Goal: Information Seeking & Learning: Learn about a topic

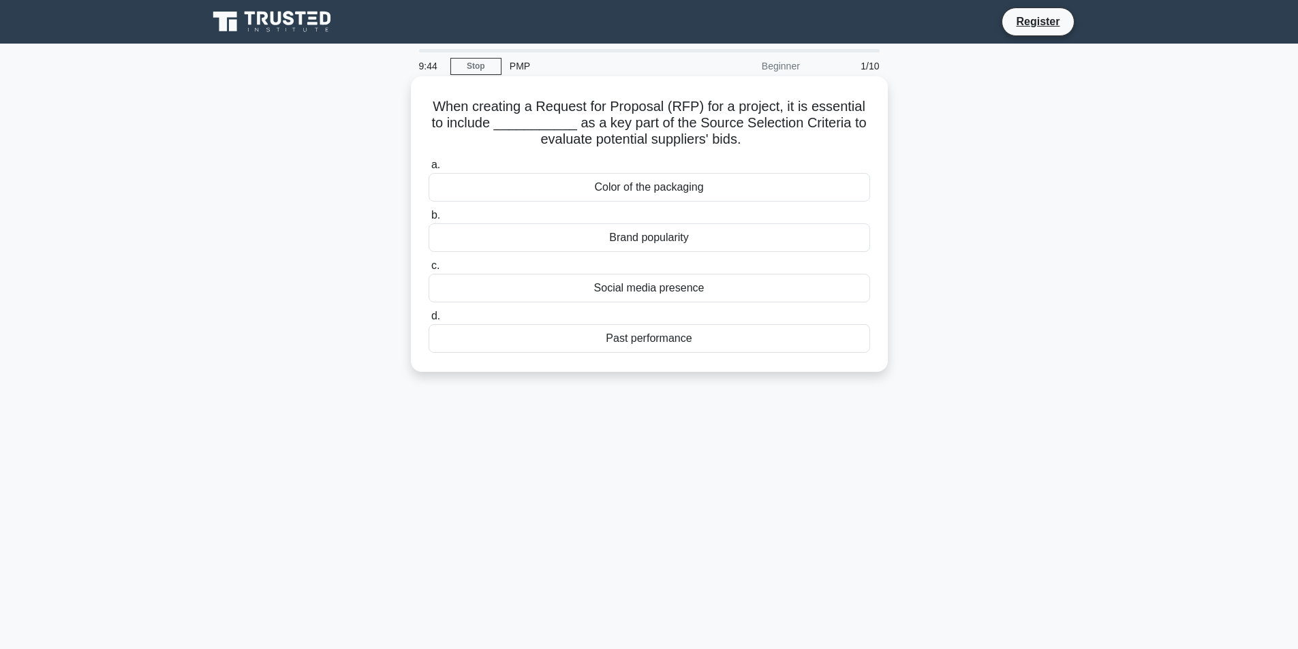
click at [448, 181] on div "Color of the packaging" at bounding box center [649, 187] width 441 height 29
click at [429, 170] on input "a. Color of the packaging" at bounding box center [429, 165] width 0 height 9
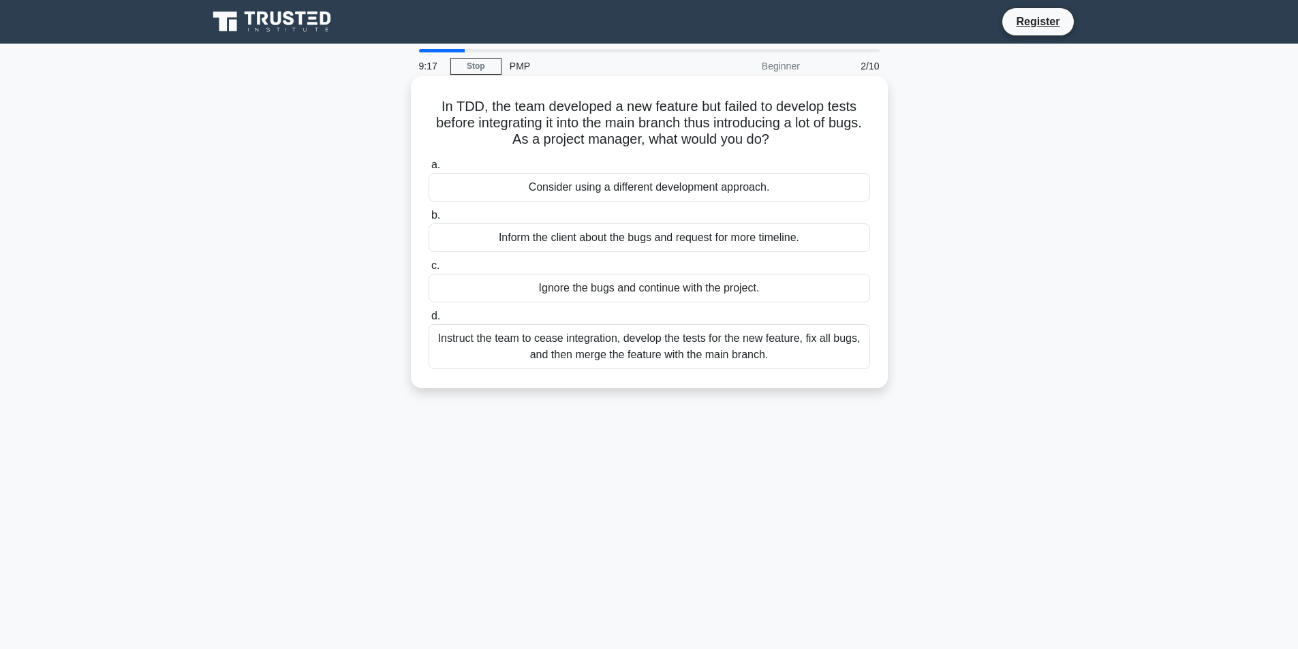
click at [463, 235] on div "Inform the client about the bugs and request for more timeline." at bounding box center [649, 237] width 441 height 29
click at [429, 220] on input "b. Inform the client about the bugs and request for more timeline." at bounding box center [429, 215] width 0 height 9
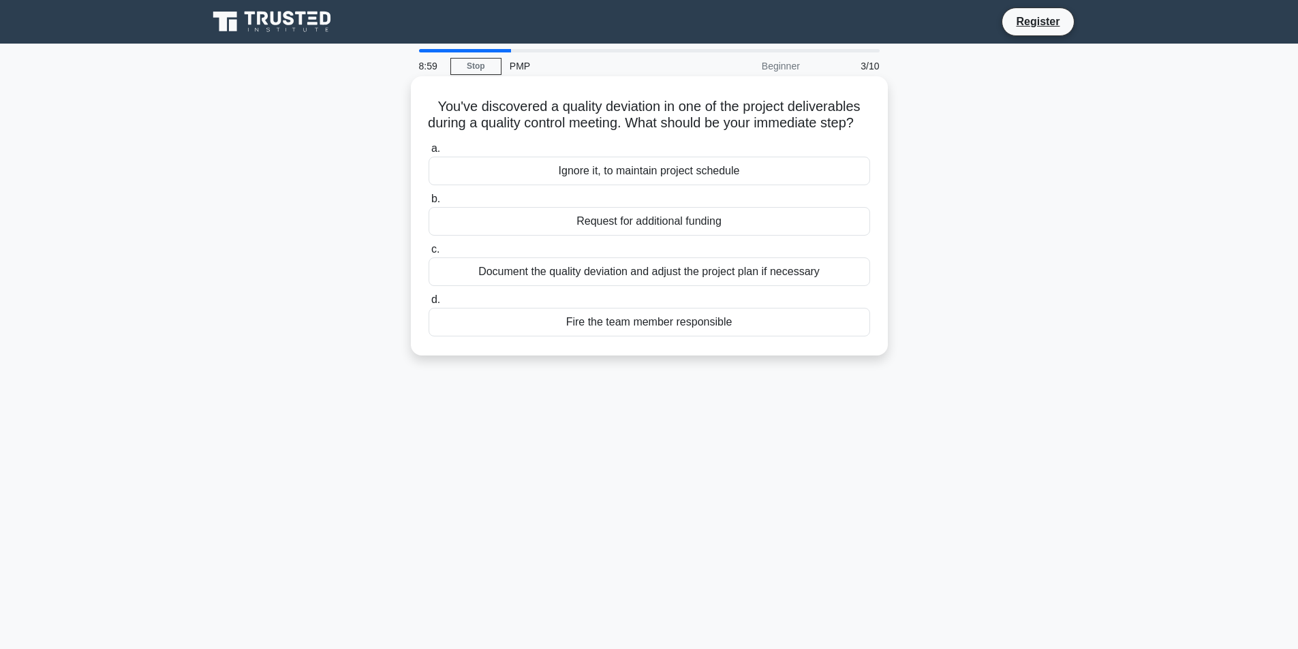
click at [456, 286] on div "Document the quality deviation and adjust the project plan if necessary" at bounding box center [649, 272] width 441 height 29
click at [429, 254] on input "c. Document the quality deviation and adjust the project plan if necessary" at bounding box center [429, 249] width 0 height 9
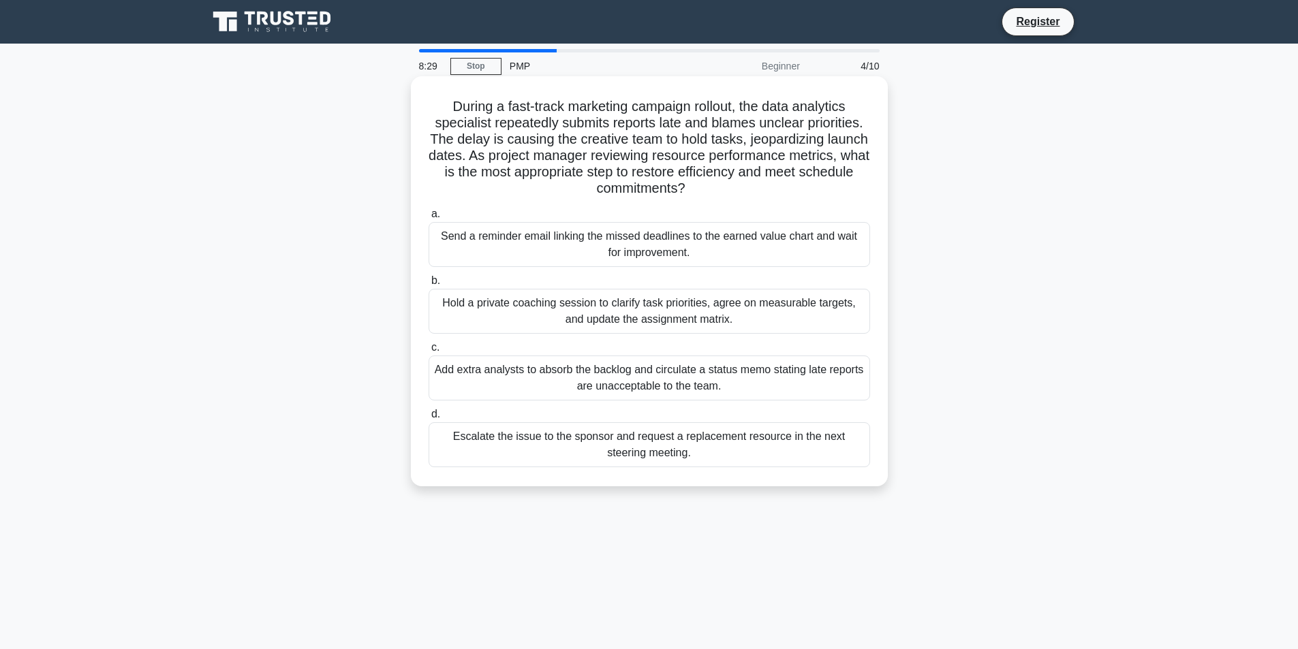
click at [477, 246] on div "Send a reminder email linking the missed deadlines to the earned value chart an…" at bounding box center [649, 244] width 441 height 45
click at [429, 219] on input "a. Send a reminder email linking the missed deadlines to the earned value chart…" at bounding box center [429, 214] width 0 height 9
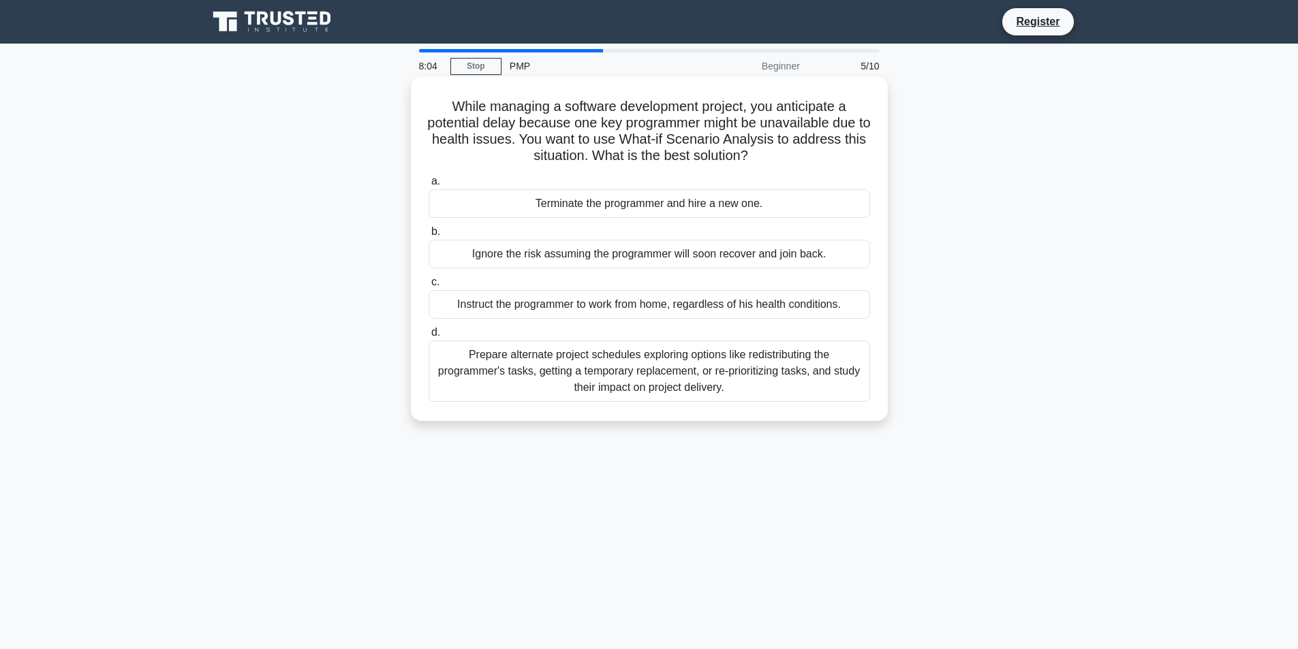
click at [487, 305] on div "Instruct the programmer to work from home, regardless of his health conditions." at bounding box center [649, 304] width 441 height 29
click at [429, 287] on input "c. Instruct the programmer to work from home, regardless of his health conditio…" at bounding box center [429, 282] width 0 height 9
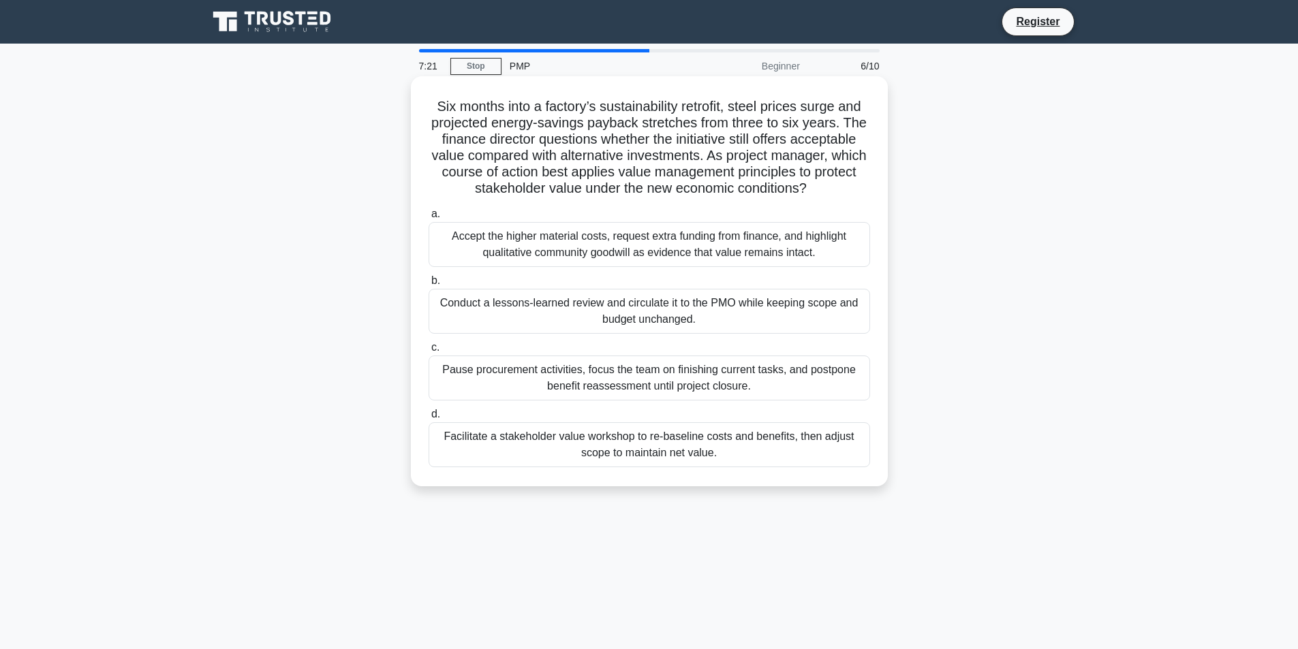
click at [500, 446] on div "Facilitate a stakeholder value workshop to re-baseline costs and benefits, then…" at bounding box center [649, 444] width 441 height 45
click at [429, 419] on input "d. Facilitate a stakeholder value workshop to re-baseline costs and benefits, t…" at bounding box center [429, 414] width 0 height 9
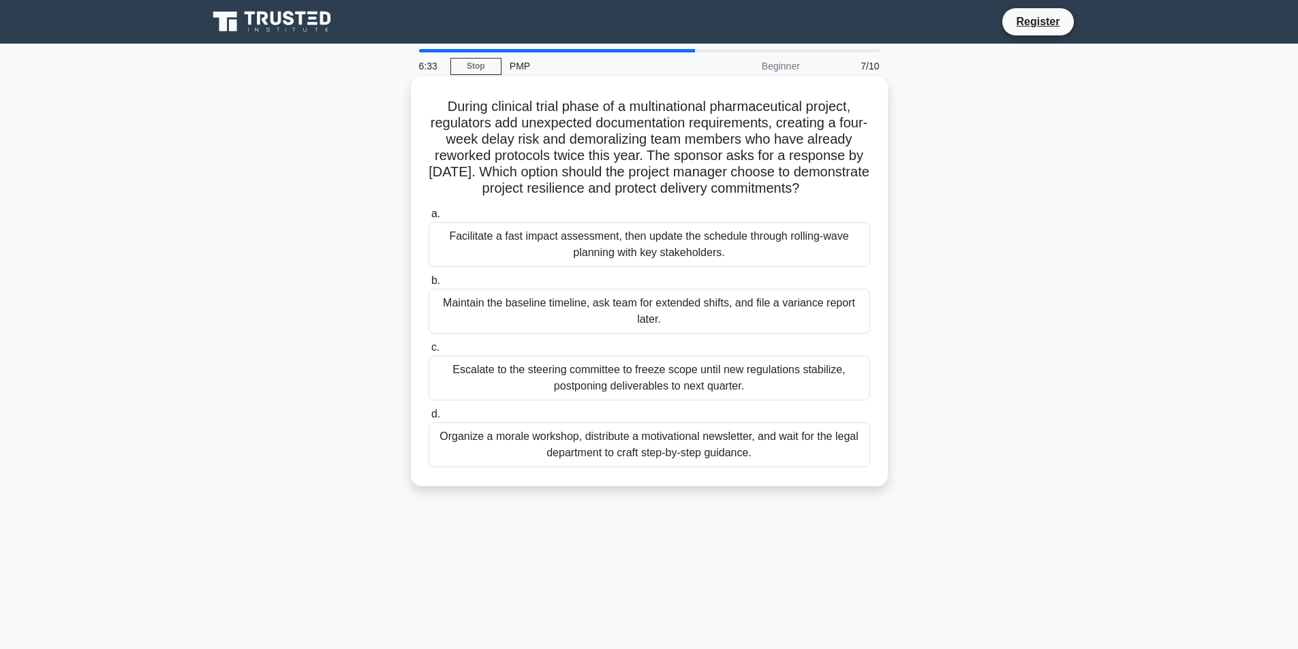
click at [495, 334] on div "Maintain the baseline timeline, ask team for extended shifts, and file a varian…" at bounding box center [649, 311] width 441 height 45
click at [429, 285] on input "b. Maintain the baseline timeline, ask team for extended shifts, and file a var…" at bounding box center [429, 281] width 0 height 9
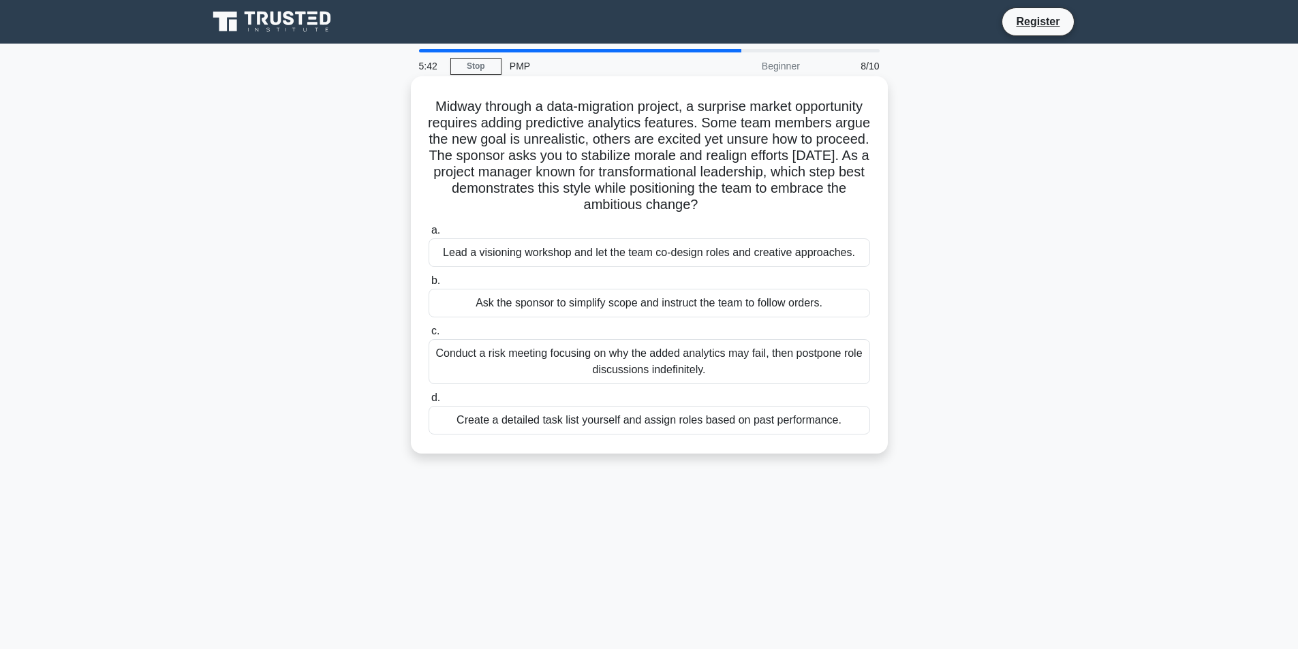
click at [514, 421] on div "Create a detailed task list yourself and assign roles based on past performance." at bounding box center [649, 420] width 441 height 29
click at [429, 403] on input "d. Create a detailed task list yourself and assign roles based on past performa…" at bounding box center [429, 398] width 0 height 9
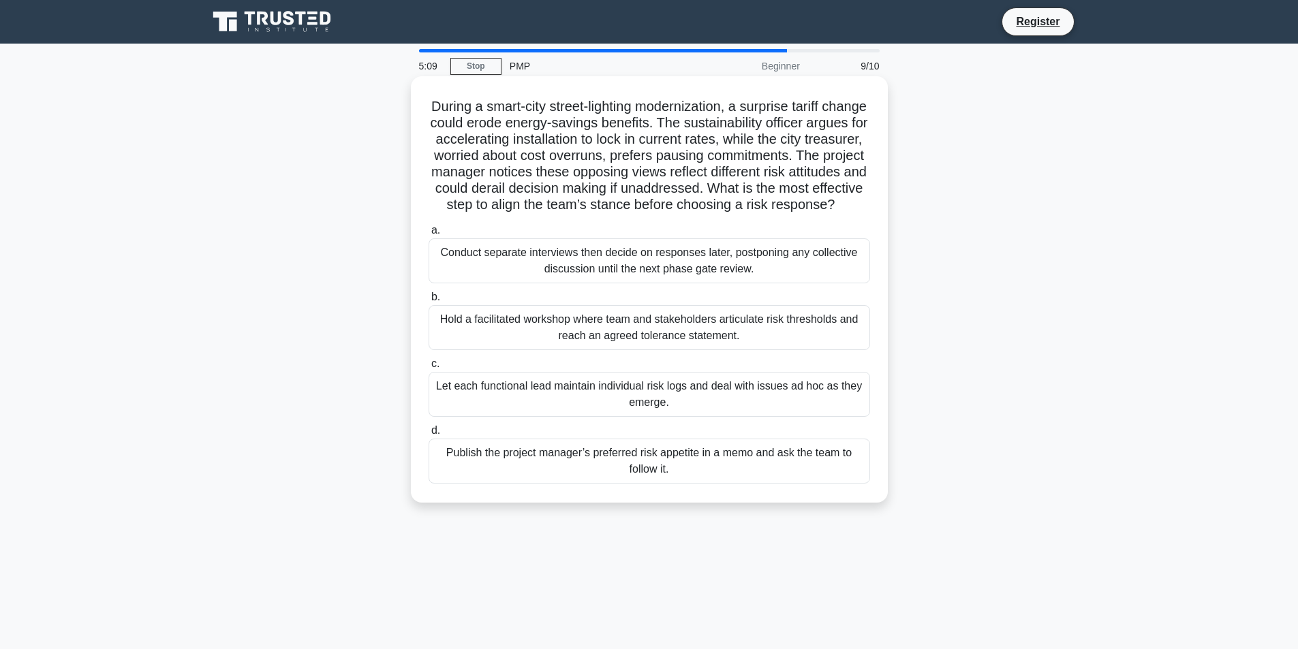
click at [462, 347] on div "Hold a facilitated workshop where team and stakeholders articulate risk thresho…" at bounding box center [649, 327] width 441 height 45
click at [429, 302] on input "b. Hold a facilitated workshop where team and stakeholders articulate risk thre…" at bounding box center [429, 297] width 0 height 9
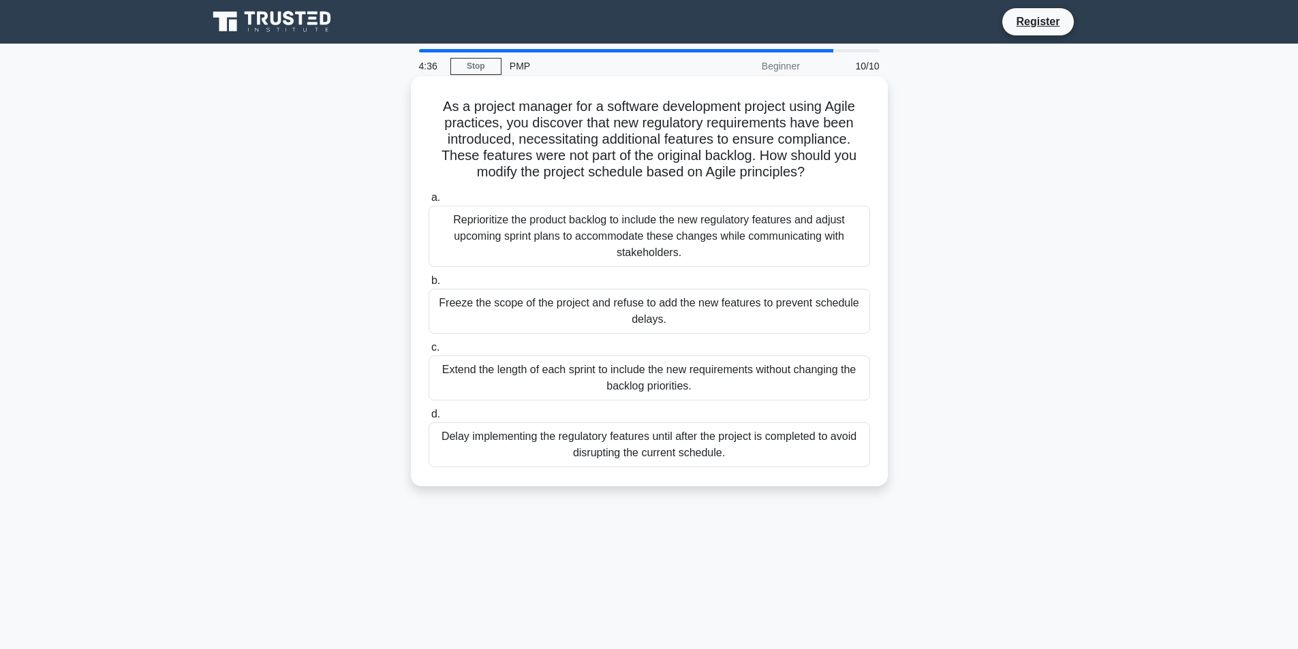
click at [538, 248] on div "Reprioritize the product backlog to include the new regulatory features and adj…" at bounding box center [649, 236] width 441 height 61
click at [429, 202] on input "a. Reprioritize the product backlog to include the new regulatory features and …" at bounding box center [429, 197] width 0 height 9
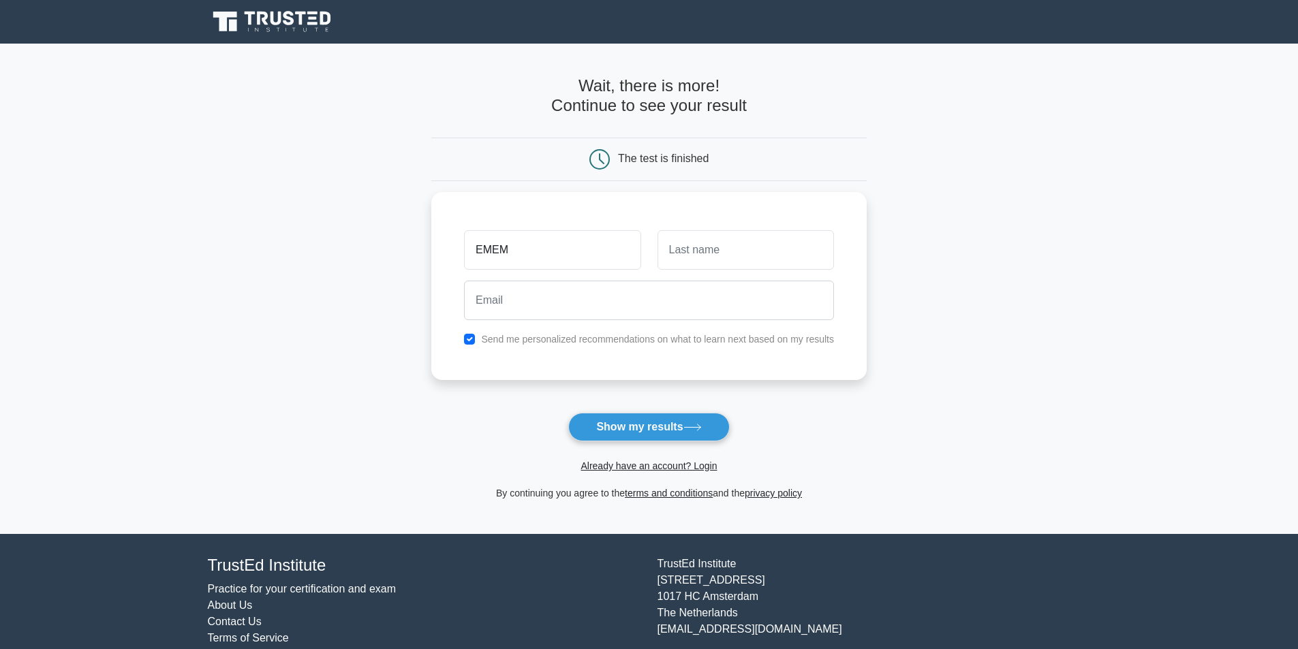
type input "EMEM"
type input "UDO"
click at [520, 302] on input "email" at bounding box center [649, 297] width 370 height 40
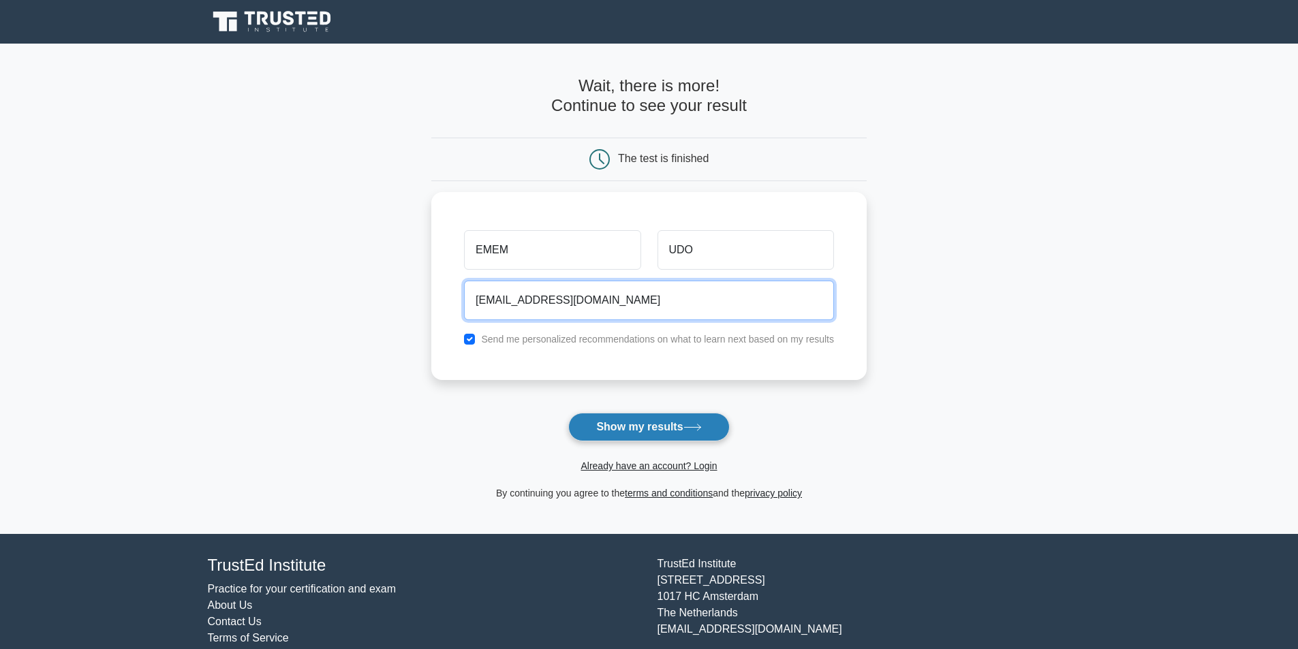
type input "ememudo77@gmail.com"
click at [636, 429] on button "Show my results" at bounding box center [648, 427] width 161 height 29
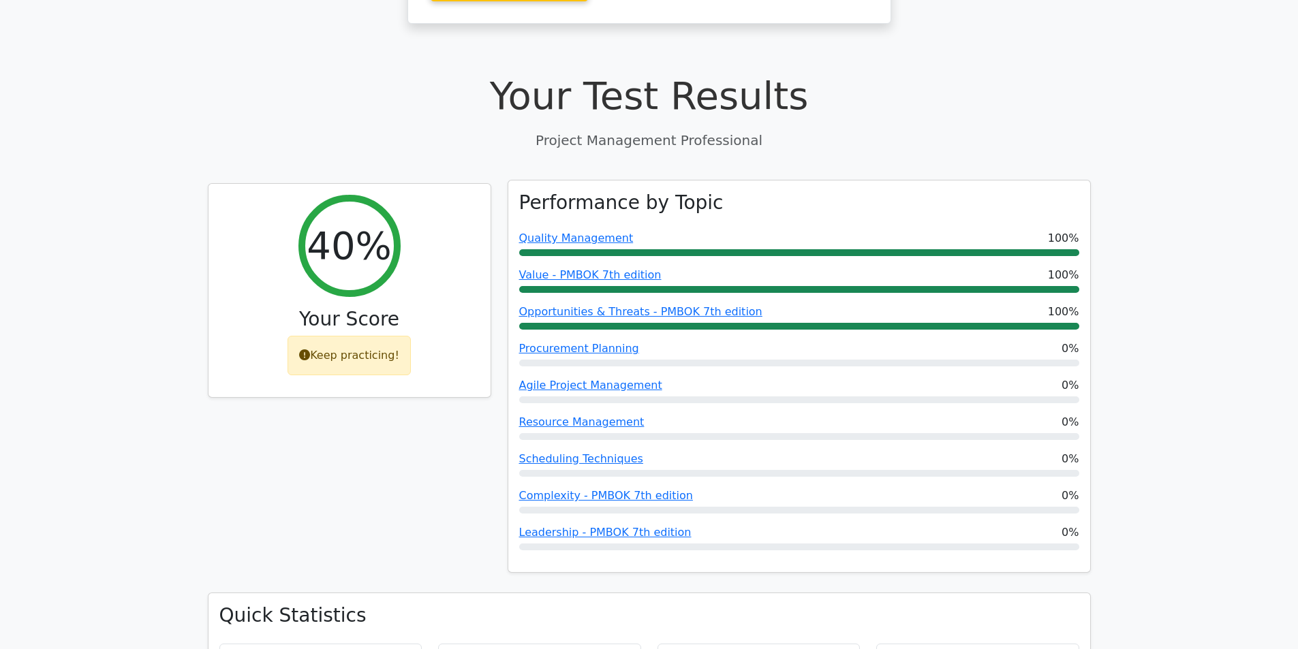
scroll to position [477, 0]
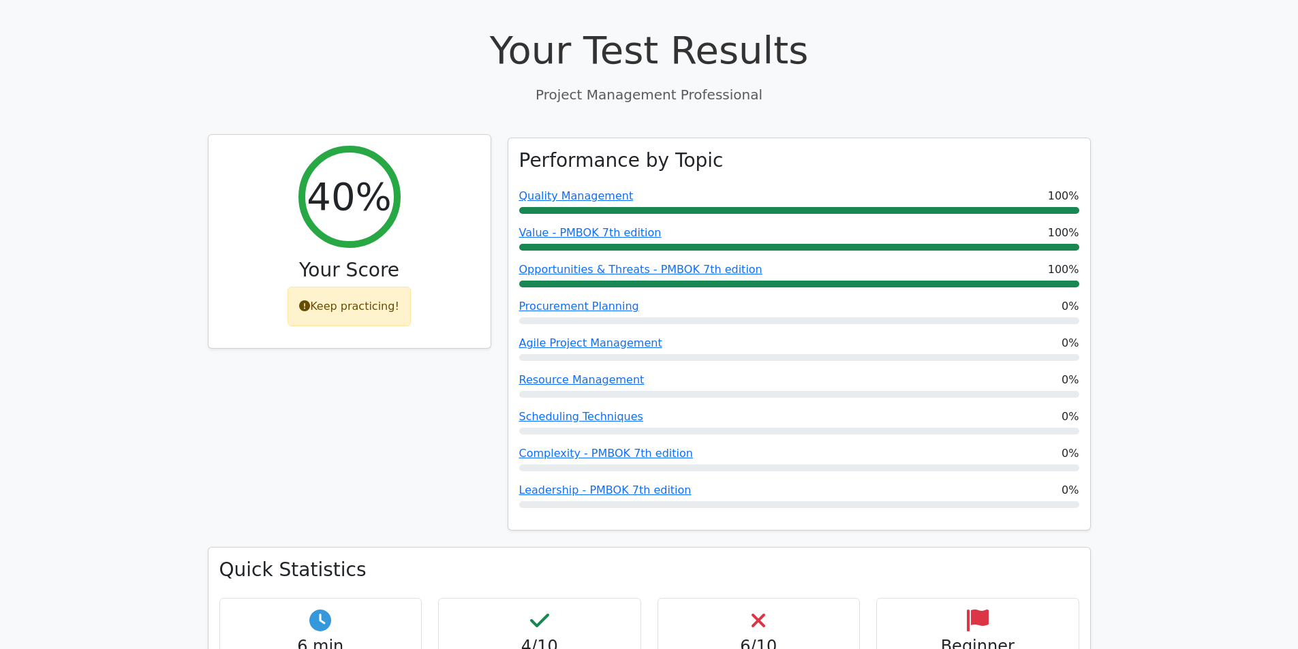
click at [350, 287] on div "Keep practicing!" at bounding box center [349, 307] width 123 height 40
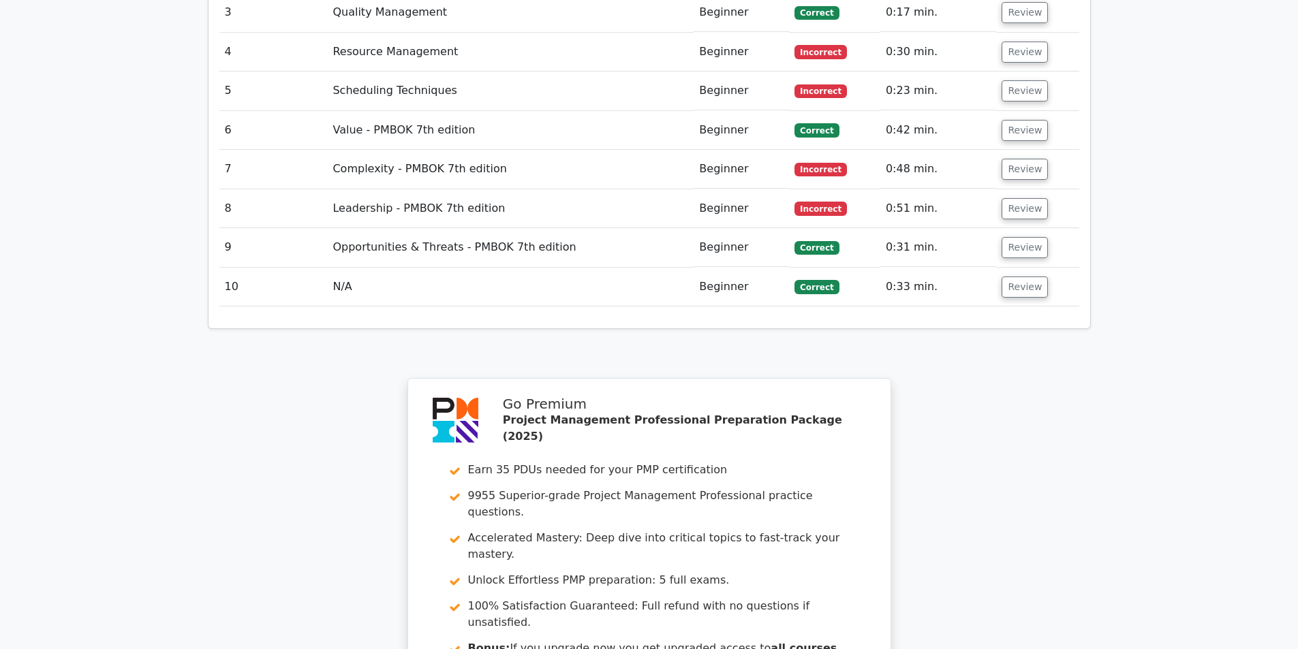
scroll to position [2285, 0]
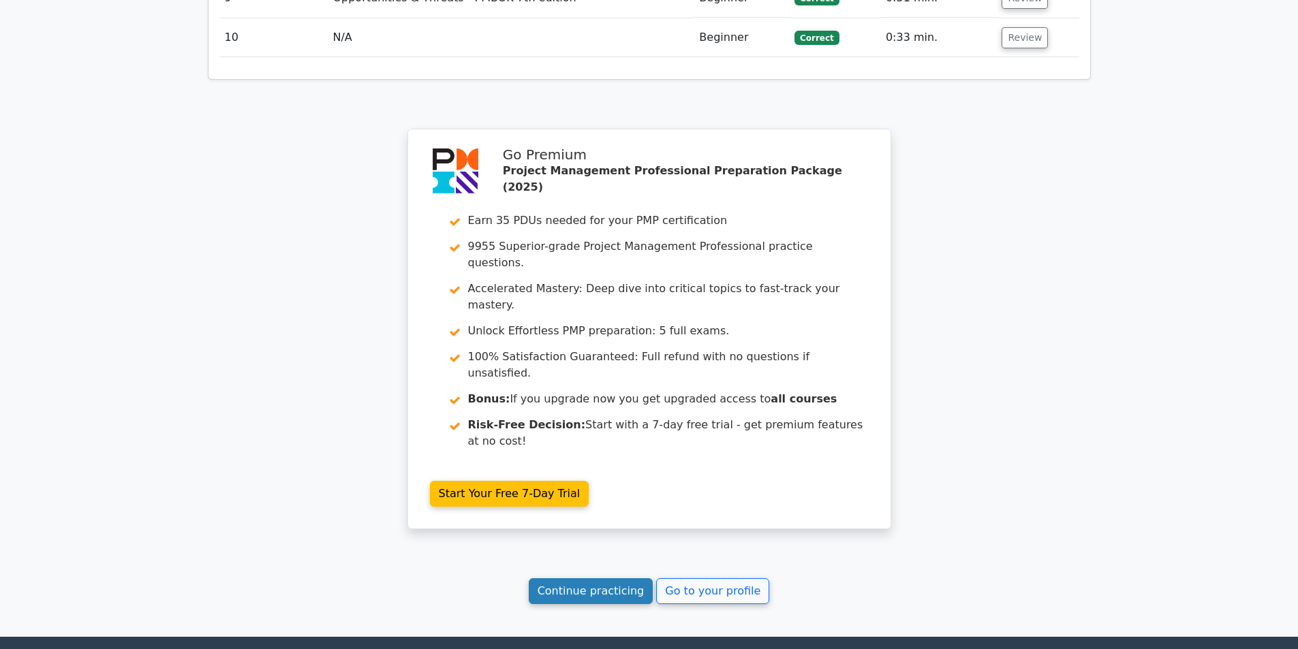
click at [583, 578] on link "Continue practicing" at bounding box center [591, 591] width 125 height 26
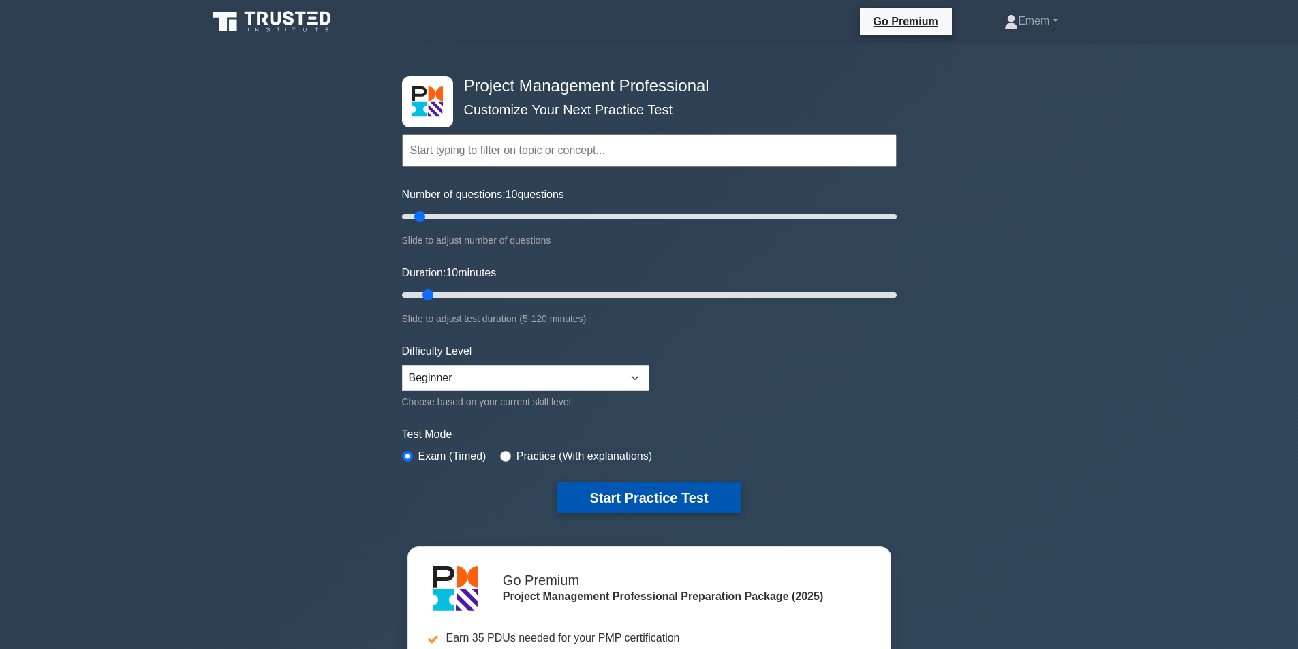
click at [593, 491] on button "Start Practice Test" at bounding box center [649, 497] width 184 height 31
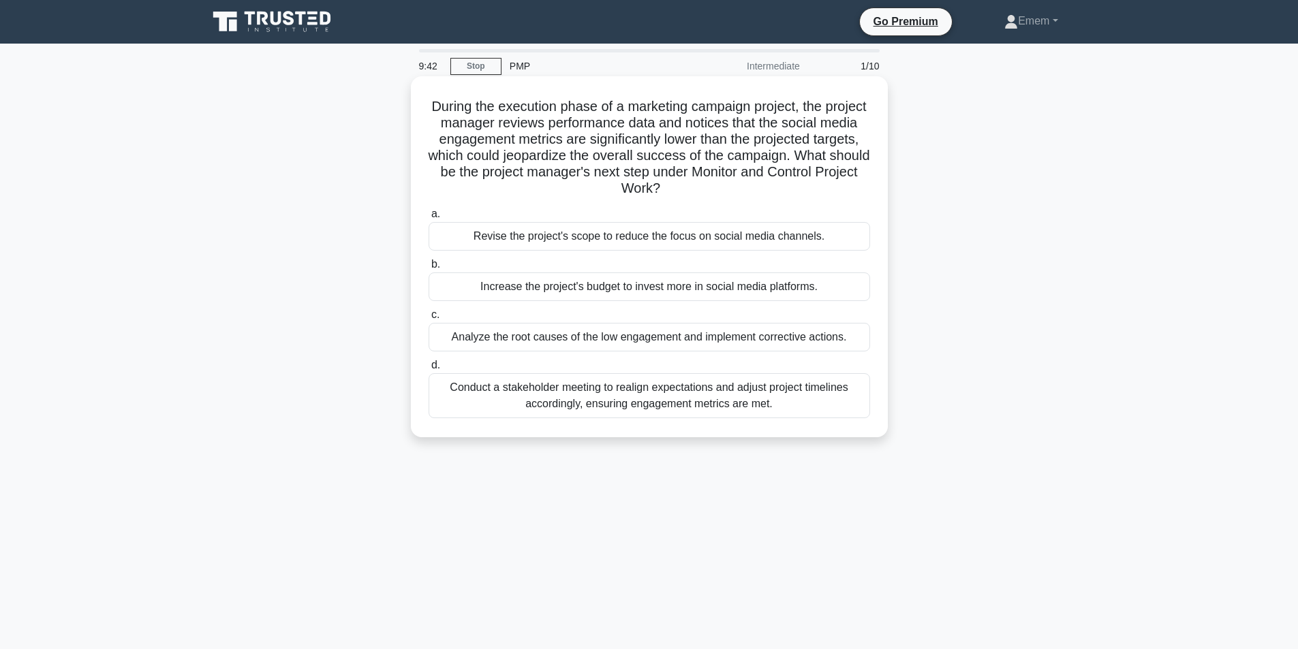
click at [613, 401] on div "Conduct a stakeholder meeting to realign expectations and adjust project timeli…" at bounding box center [649, 395] width 441 height 45
click at [429, 370] on input "d. Conduct a stakeholder meeting to realign expectations and adjust project tim…" at bounding box center [429, 365] width 0 height 9
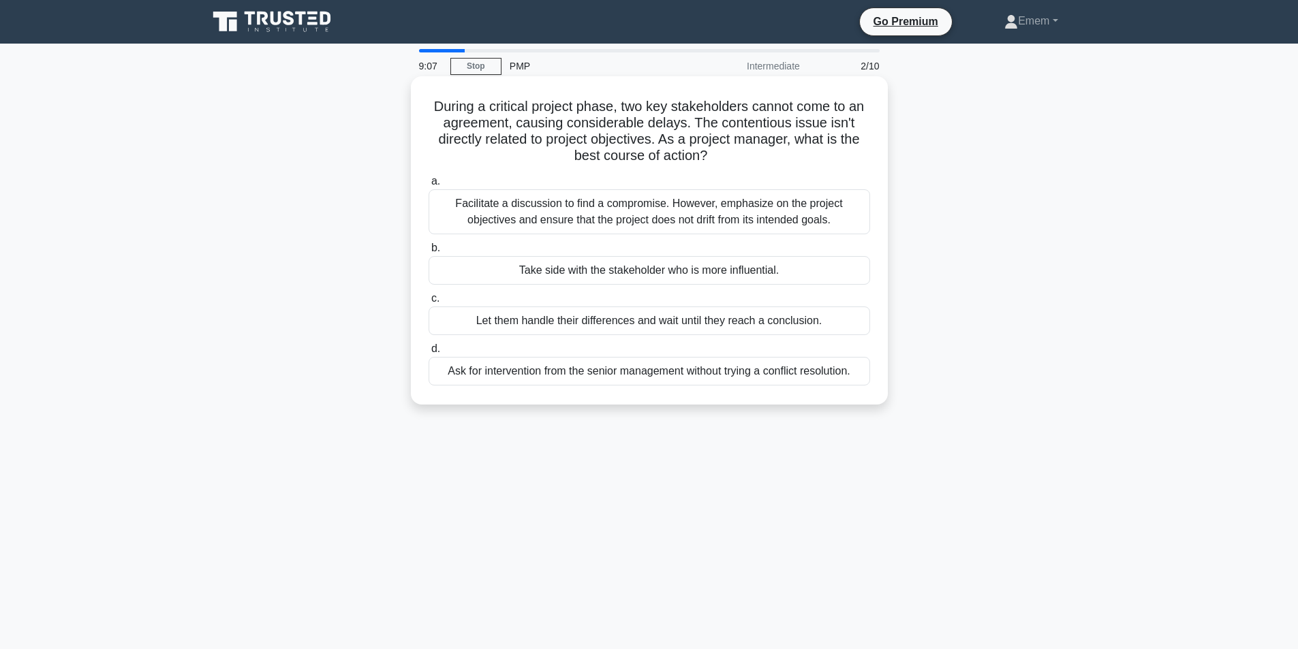
click at [548, 369] on div "Ask for intervention from the senior management without trying a conflict resol…" at bounding box center [649, 371] width 441 height 29
click at [429, 354] on input "d. Ask for intervention from the senior management without trying a conflict re…" at bounding box center [429, 349] width 0 height 9
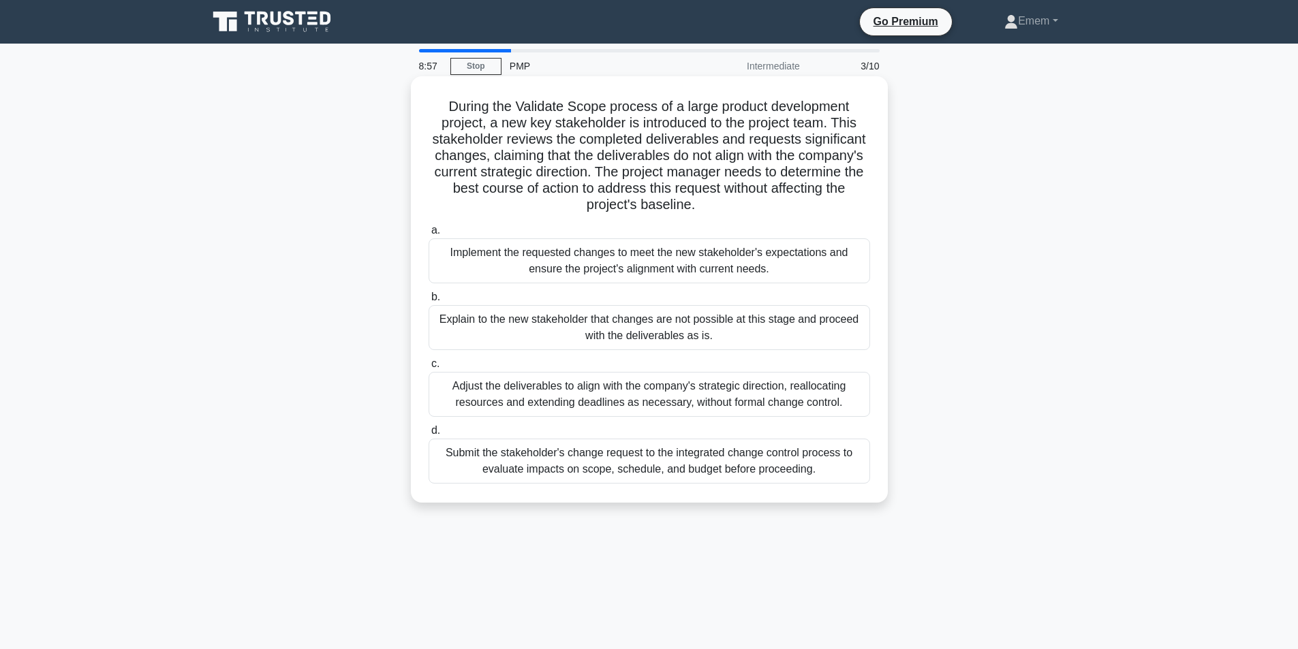
click at [548, 402] on div "Adjust the deliverables to align with the company's strategic direction, reallo…" at bounding box center [649, 394] width 441 height 45
click at [429, 369] on input "c. Adjust the deliverables to align with the company's strategic direction, rea…" at bounding box center [429, 364] width 0 height 9
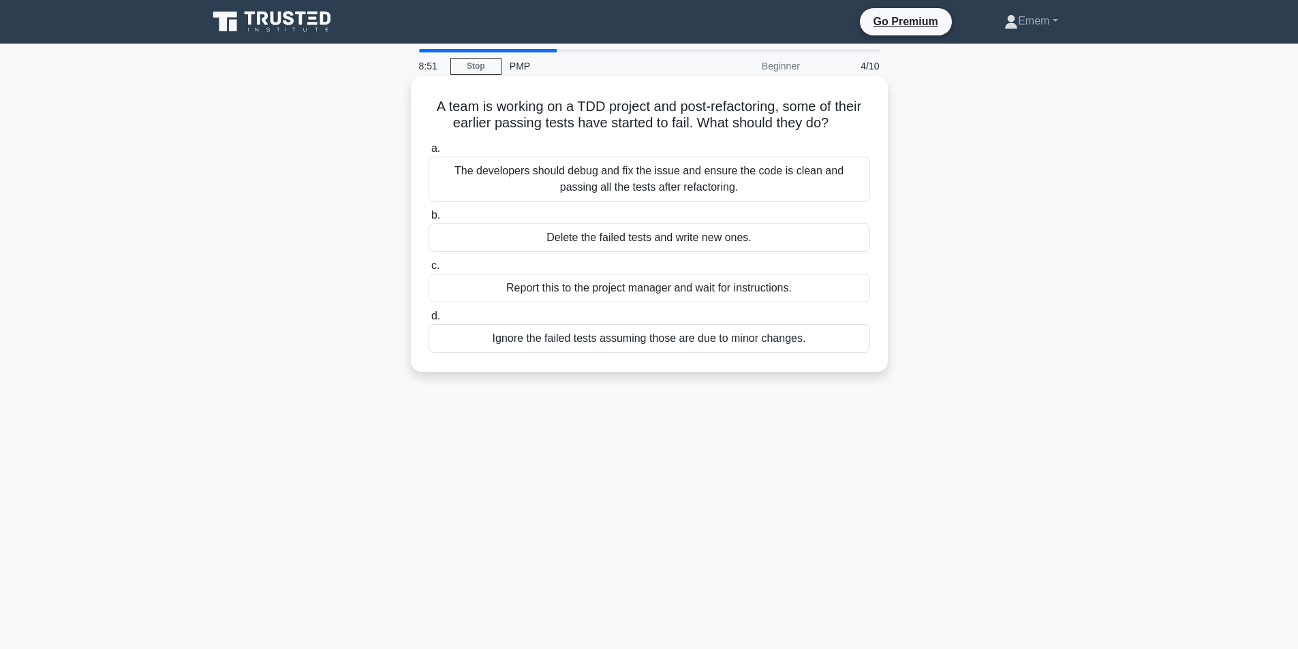
click at [543, 179] on div "The developers should debug and fix the issue and ensure the code is clean and …" at bounding box center [649, 179] width 441 height 45
click at [429, 153] on input "a. The developers should debug and fix the issue and ensure the code is clean a…" at bounding box center [429, 148] width 0 height 9
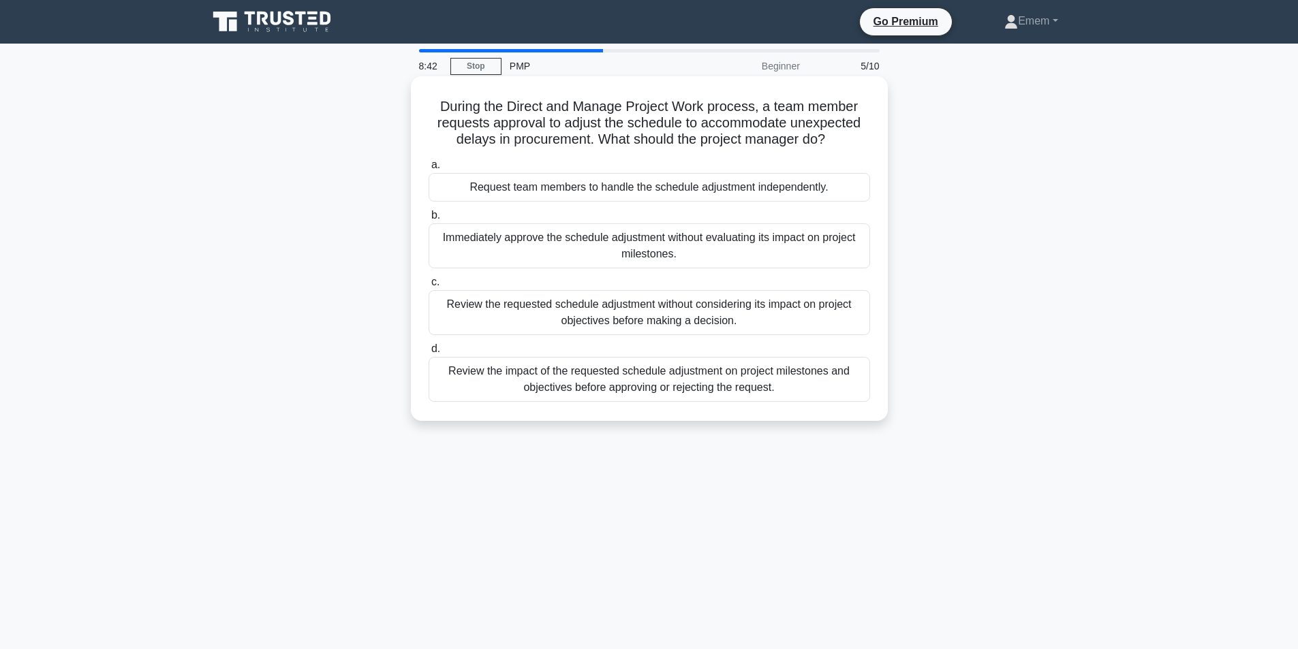
click at [561, 235] on div "Immediately approve the schedule adjustment without evaluating its impact on pr…" at bounding box center [649, 245] width 441 height 45
click at [429, 220] on input "b. Immediately approve the schedule adjustment without evaluating its impact on…" at bounding box center [429, 215] width 0 height 9
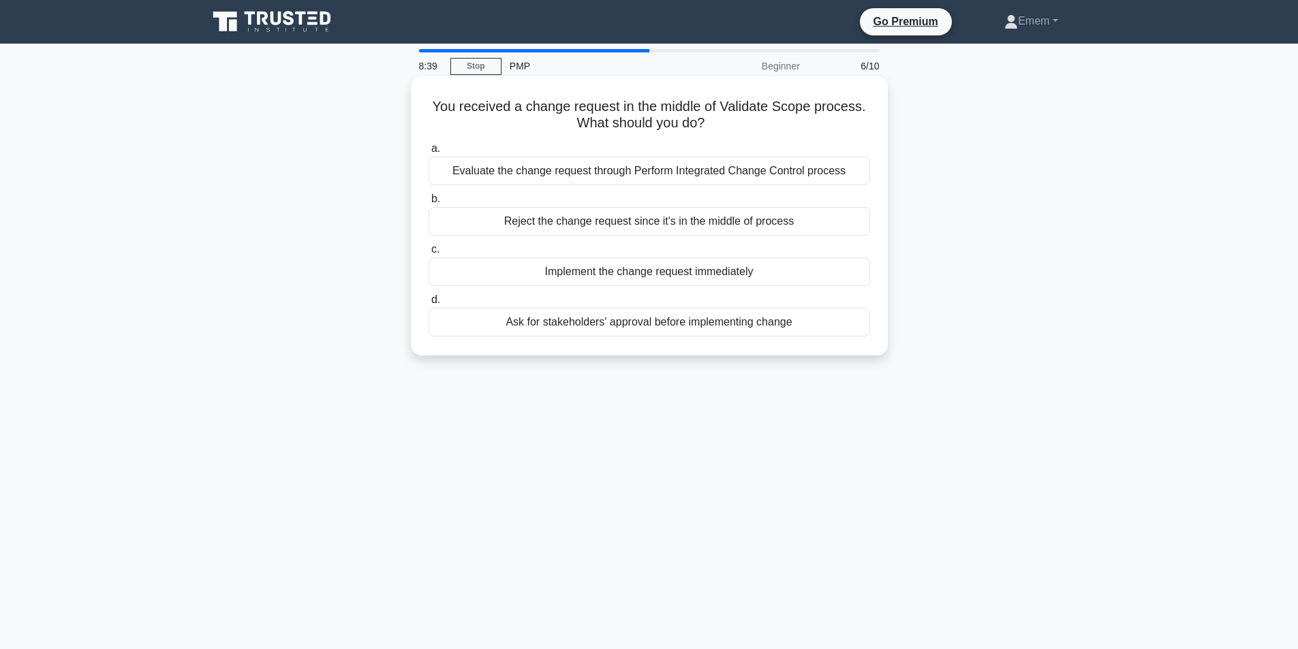
click at [552, 173] on div "Evaluate the change request through Perform Integrated Change Control process" at bounding box center [649, 171] width 441 height 29
click at [429, 153] on input "a. Evaluate the change request through Perform Integrated Change Control process" at bounding box center [429, 148] width 0 height 9
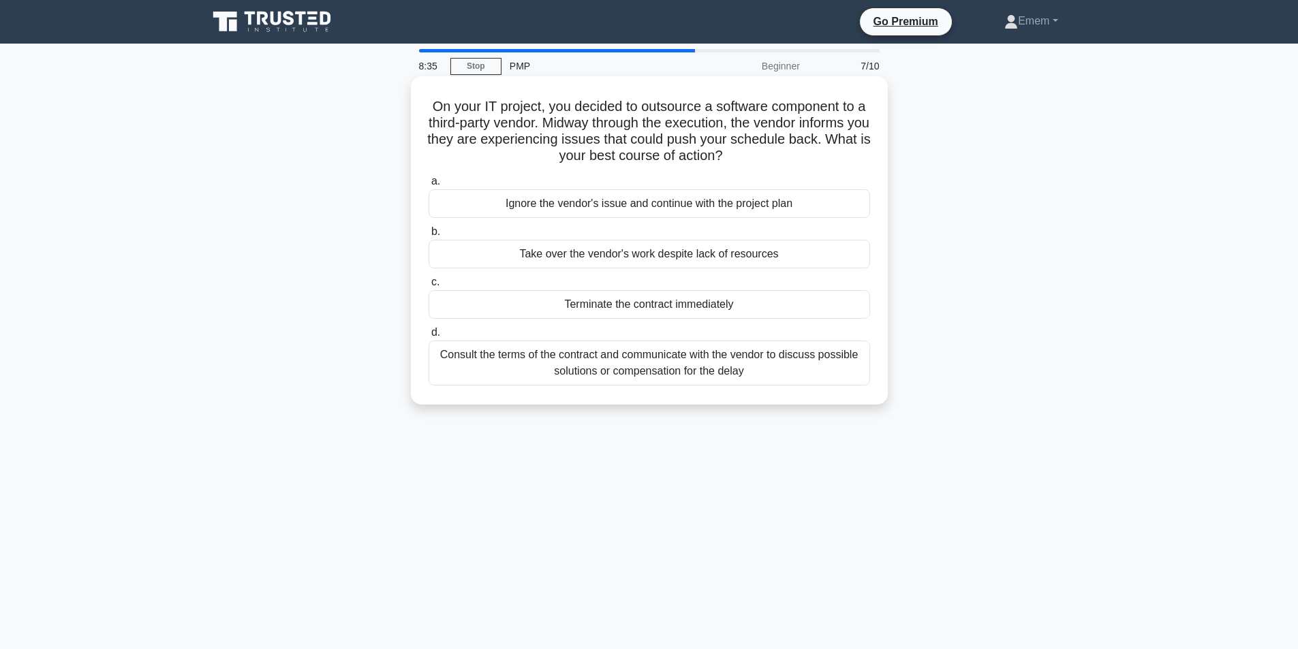
click at [550, 370] on div "Consult the terms of the contract and communicate with the vendor to discuss po…" at bounding box center [649, 363] width 441 height 45
click at [429, 337] on input "d. Consult the terms of the contract and communicate with the vendor to discuss…" at bounding box center [429, 332] width 0 height 9
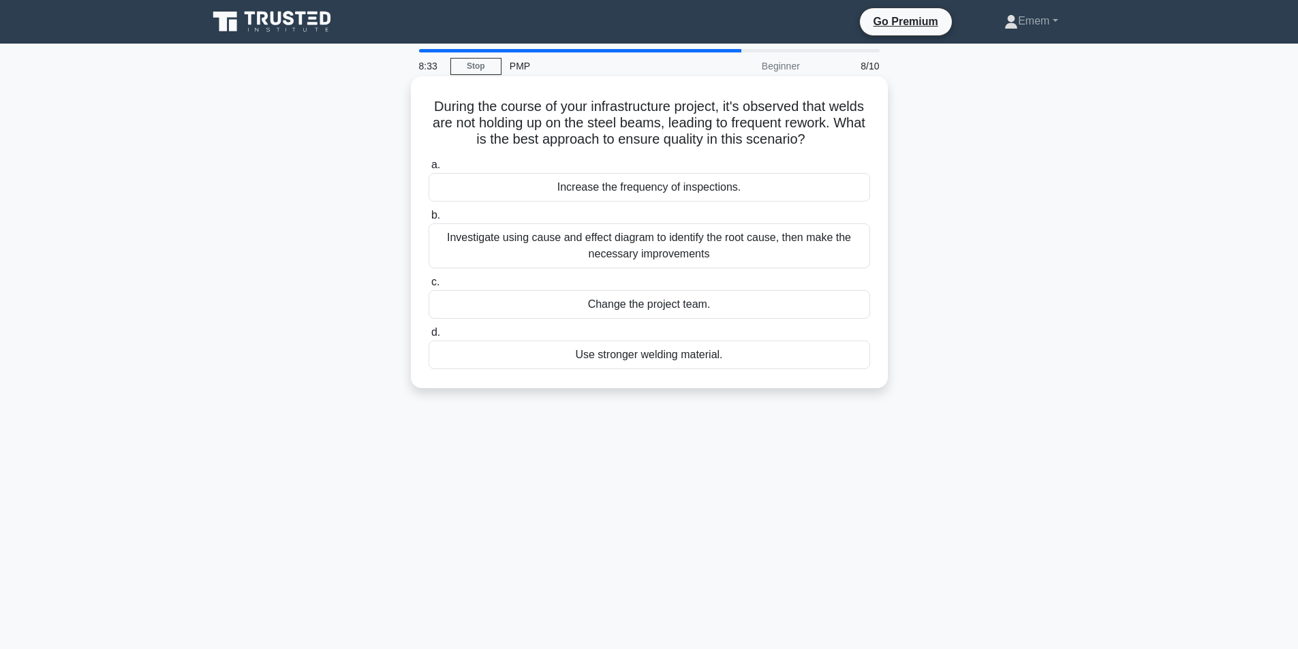
click at [547, 247] on div "Investigate using cause and effect diagram to identify the root cause, then mak…" at bounding box center [649, 245] width 441 height 45
click at [429, 220] on input "b. Investigate using cause and effect diagram to identify the root cause, then …" at bounding box center [429, 215] width 0 height 9
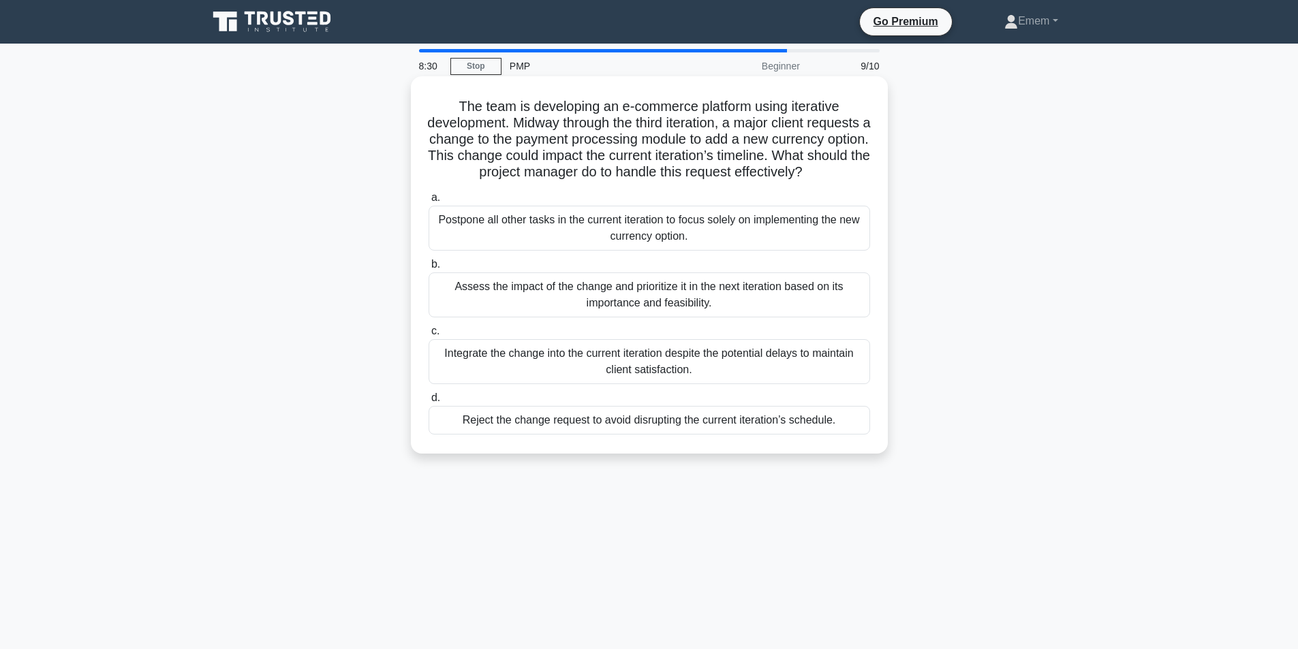
click at [540, 379] on div "Integrate the change into the current iteration despite the potential delays to…" at bounding box center [649, 361] width 441 height 45
click at [429, 336] on input "c. Integrate the change into the current iteration despite the potential delays…" at bounding box center [429, 331] width 0 height 9
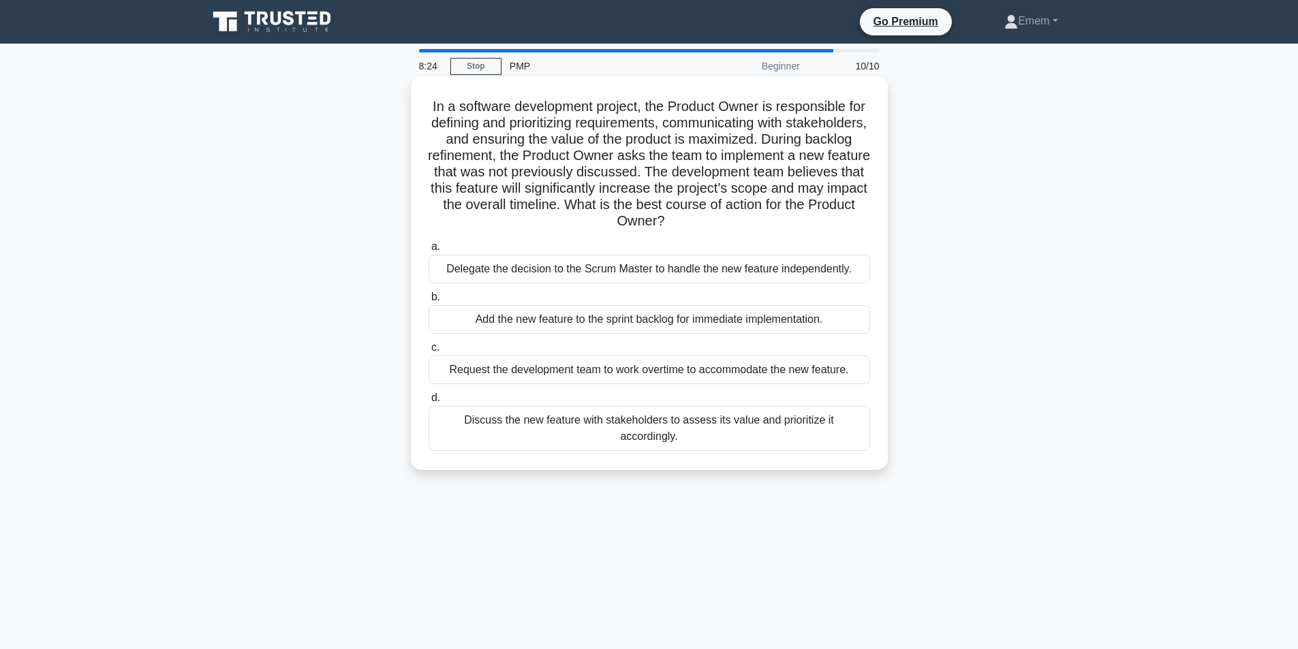
click at [584, 371] on div "Request the development team to work overtime to accommodate the new feature." at bounding box center [649, 370] width 441 height 29
click at [429, 352] on input "c. Request the development team to work overtime to accommodate the new feature." at bounding box center [429, 347] width 0 height 9
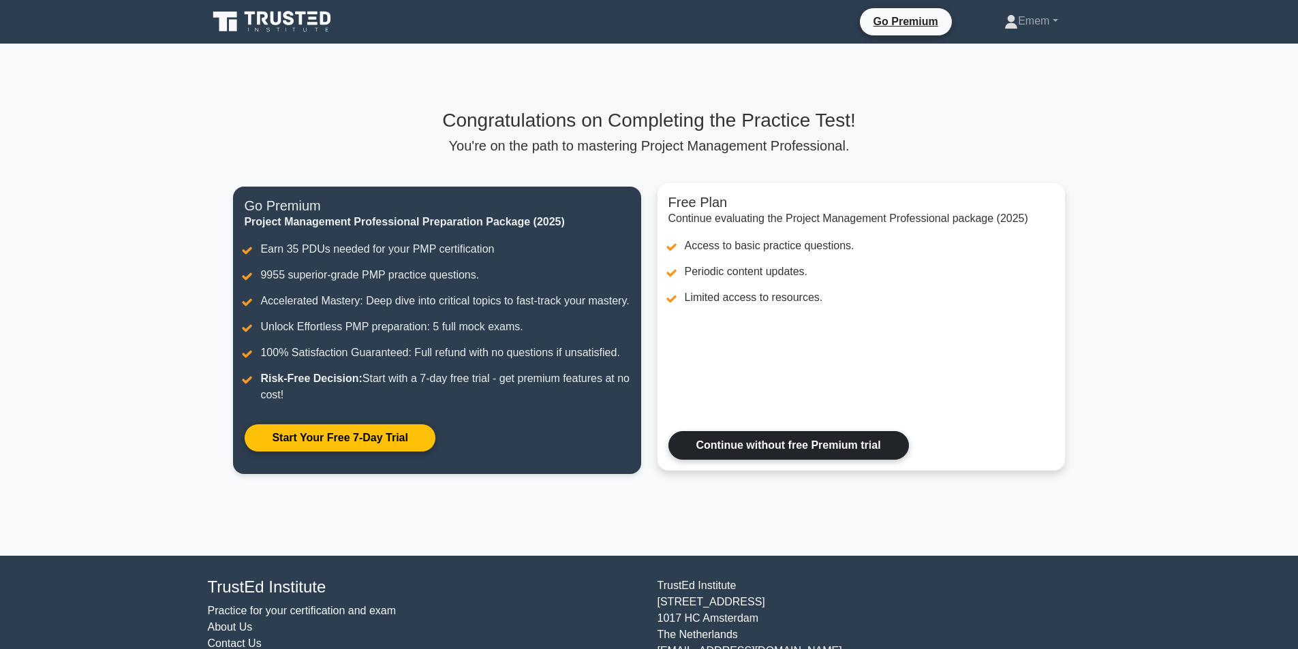
scroll to position [74, 0]
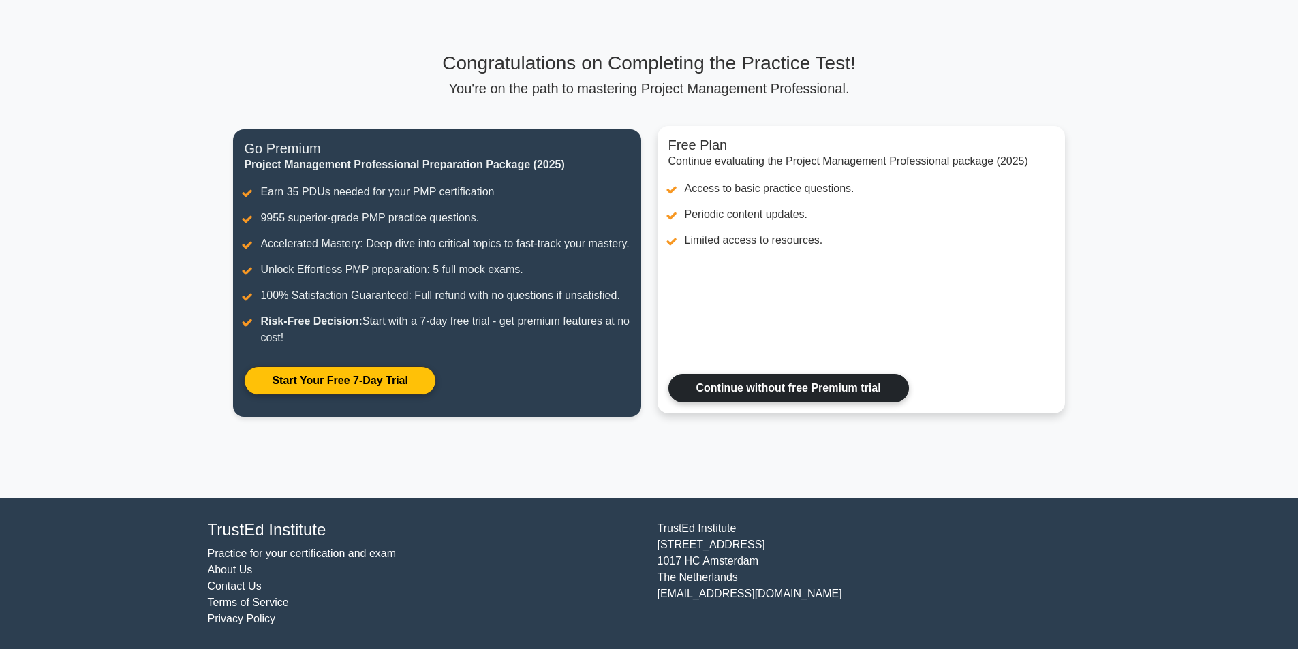
click at [715, 385] on link "Continue without free Premium trial" at bounding box center [788, 388] width 241 height 29
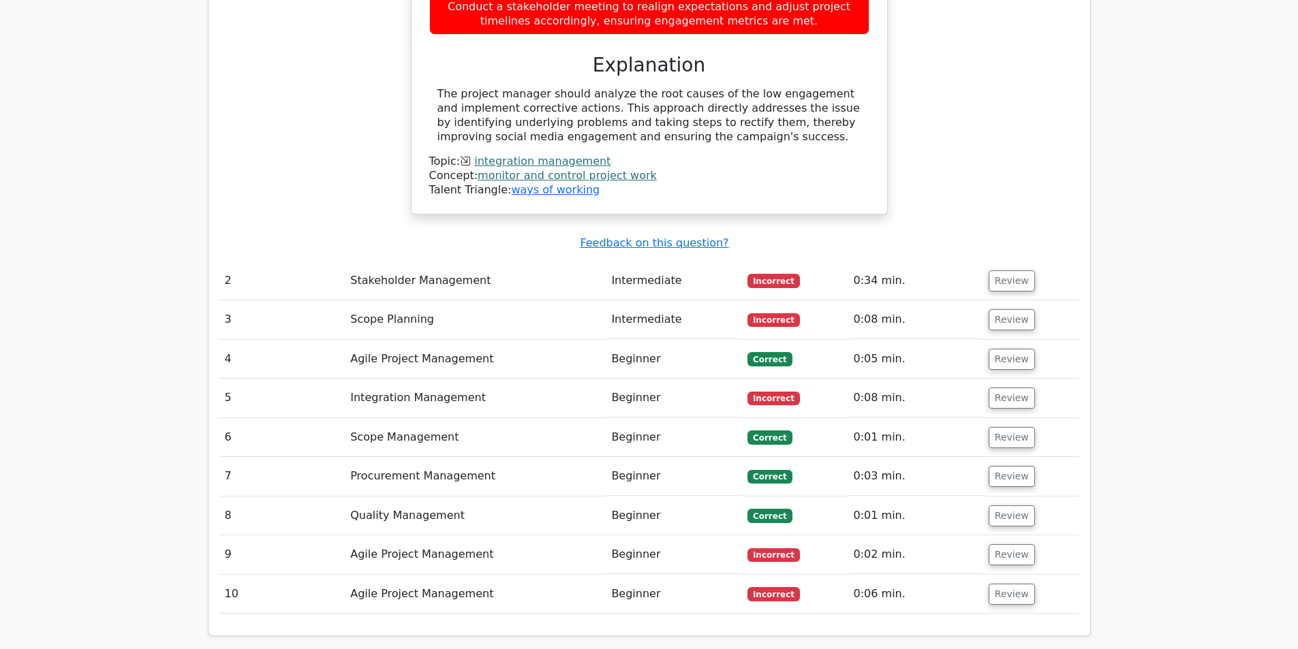
scroll to position [1567, 0]
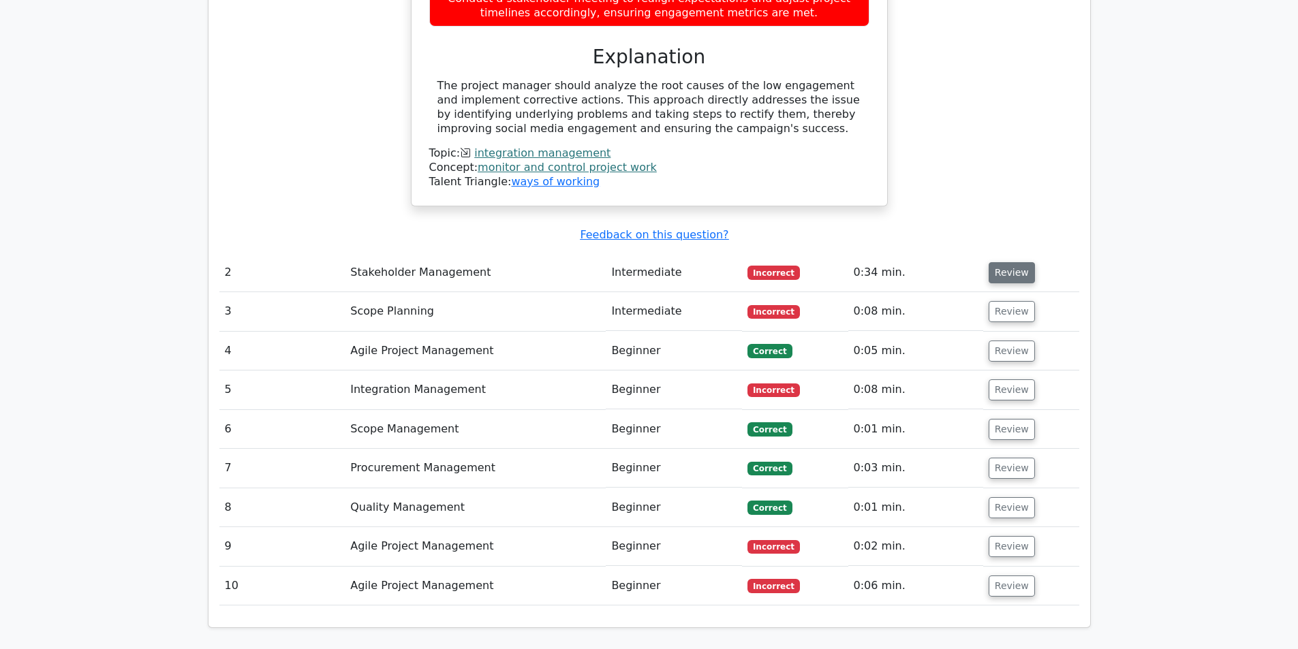
click at [999, 262] on button "Review" at bounding box center [1012, 272] width 46 height 21
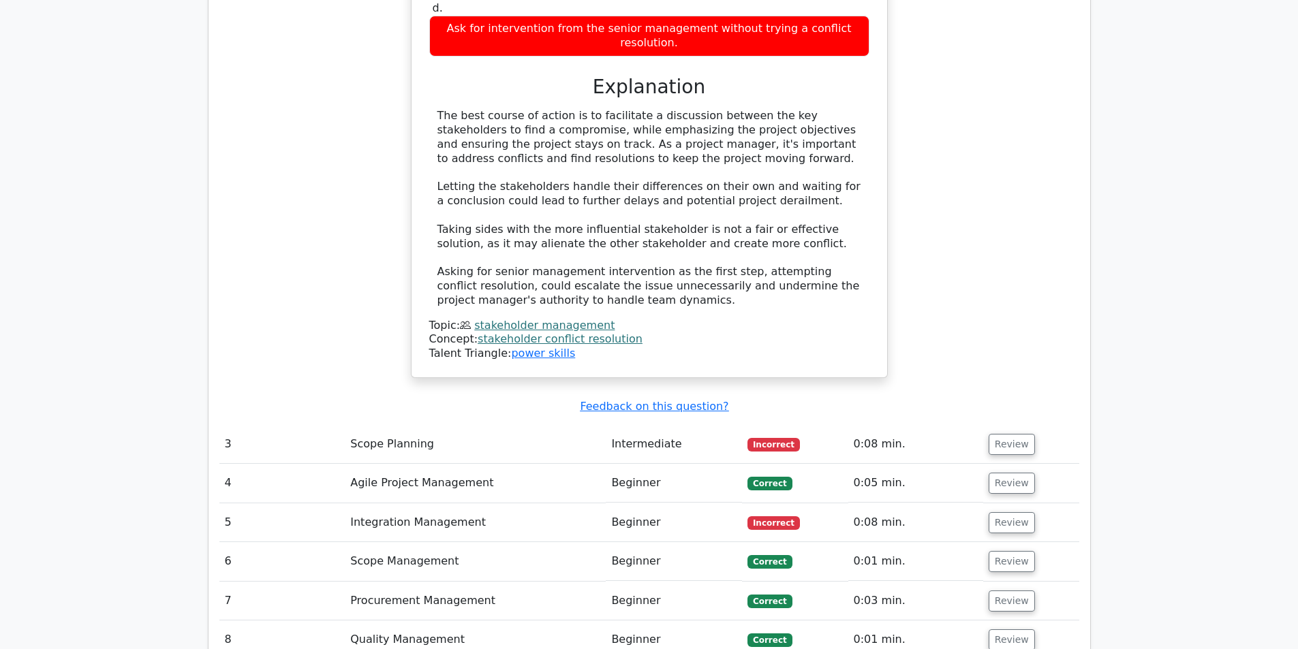
scroll to position [2316, 0]
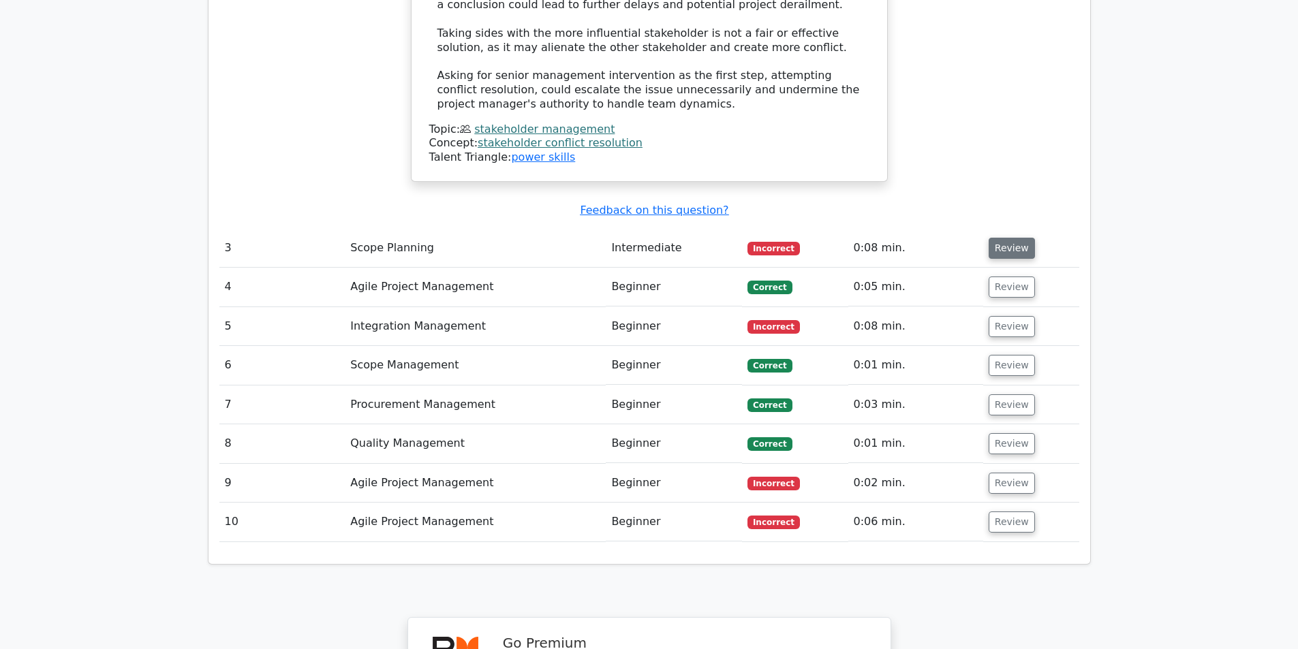
click at [995, 238] on button "Review" at bounding box center [1012, 248] width 46 height 21
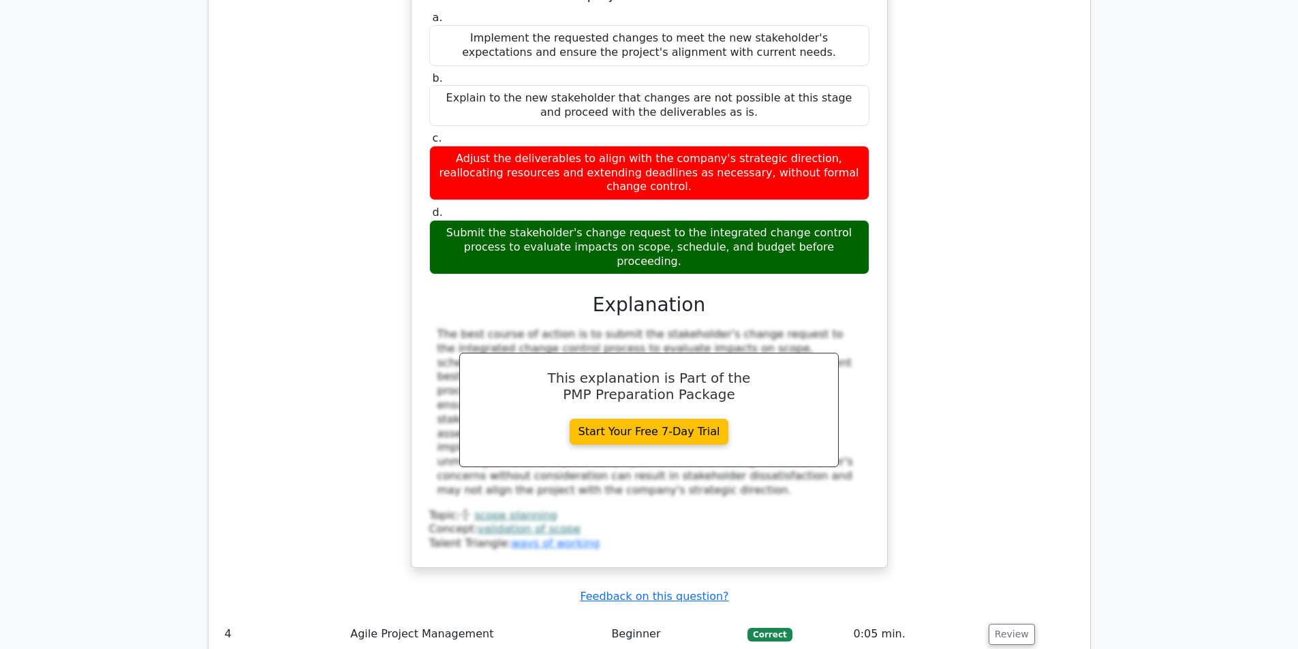
scroll to position [2930, 0]
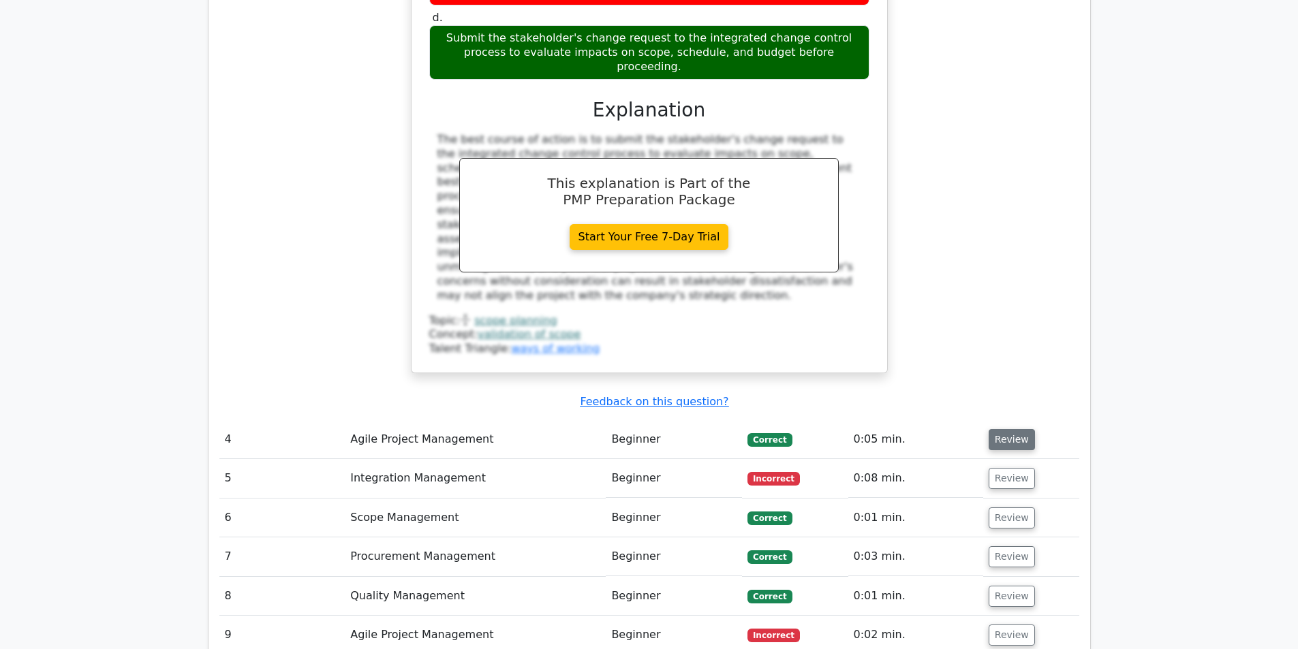
click at [1004, 429] on button "Review" at bounding box center [1012, 439] width 46 height 21
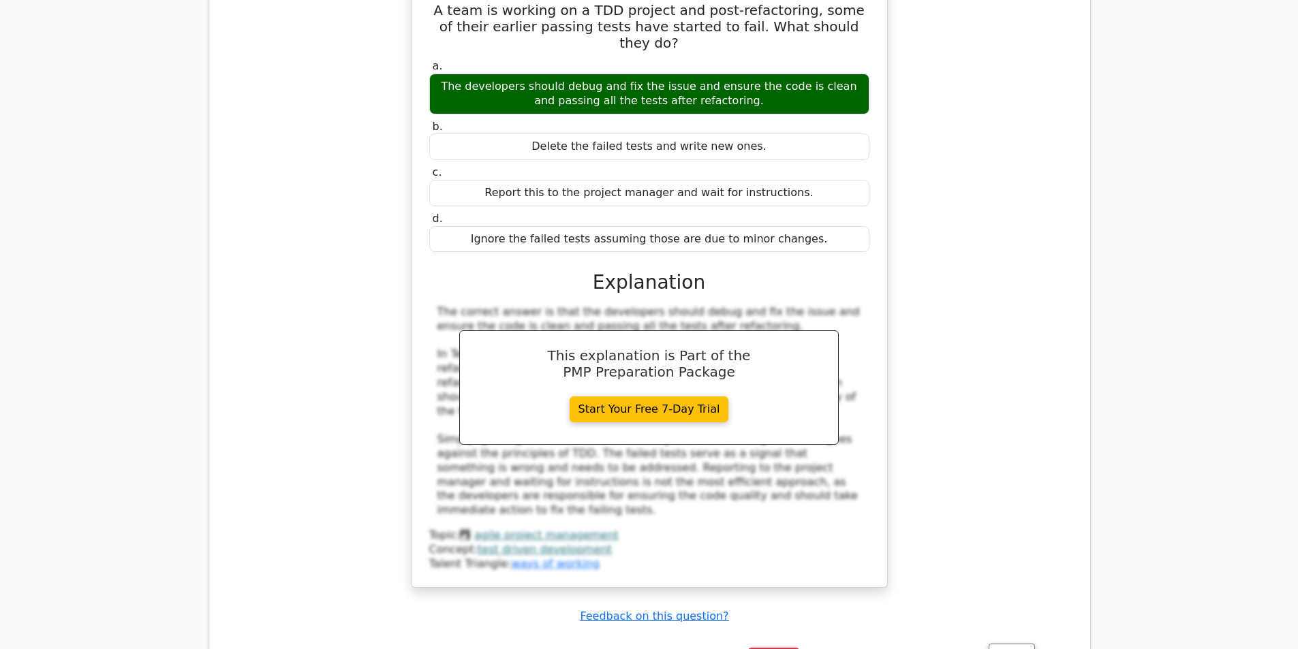
scroll to position [3611, 0]
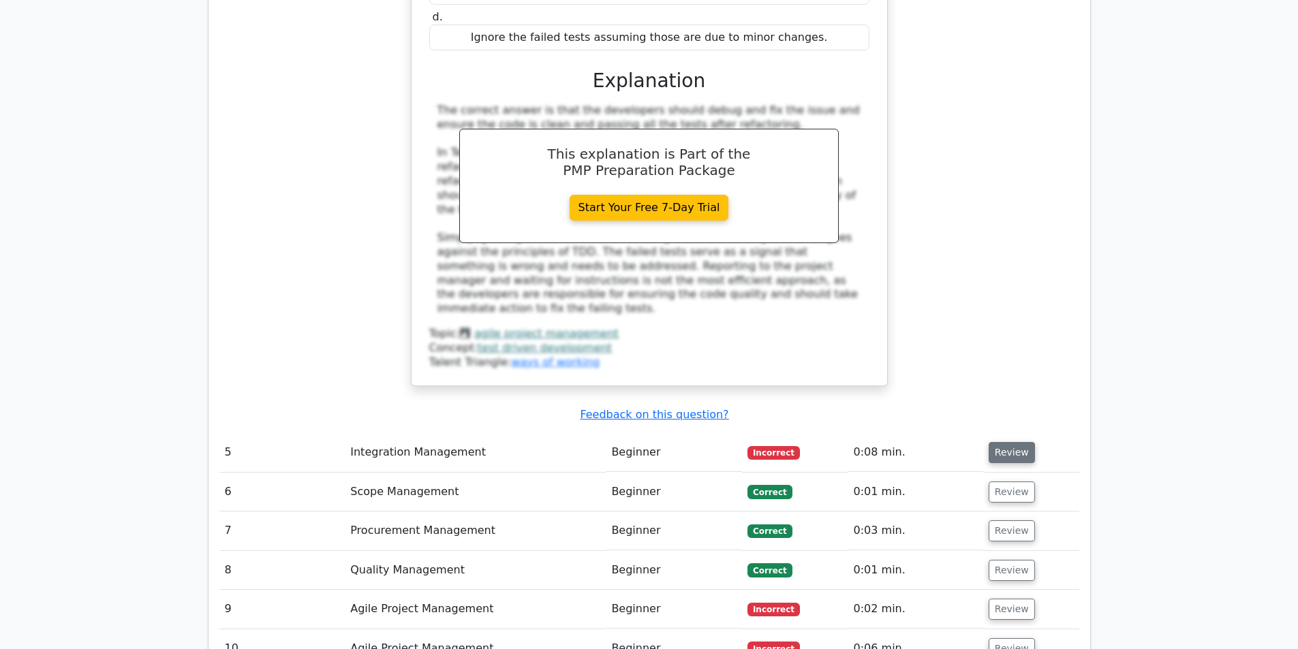
click at [1007, 442] on button "Review" at bounding box center [1012, 452] width 46 height 21
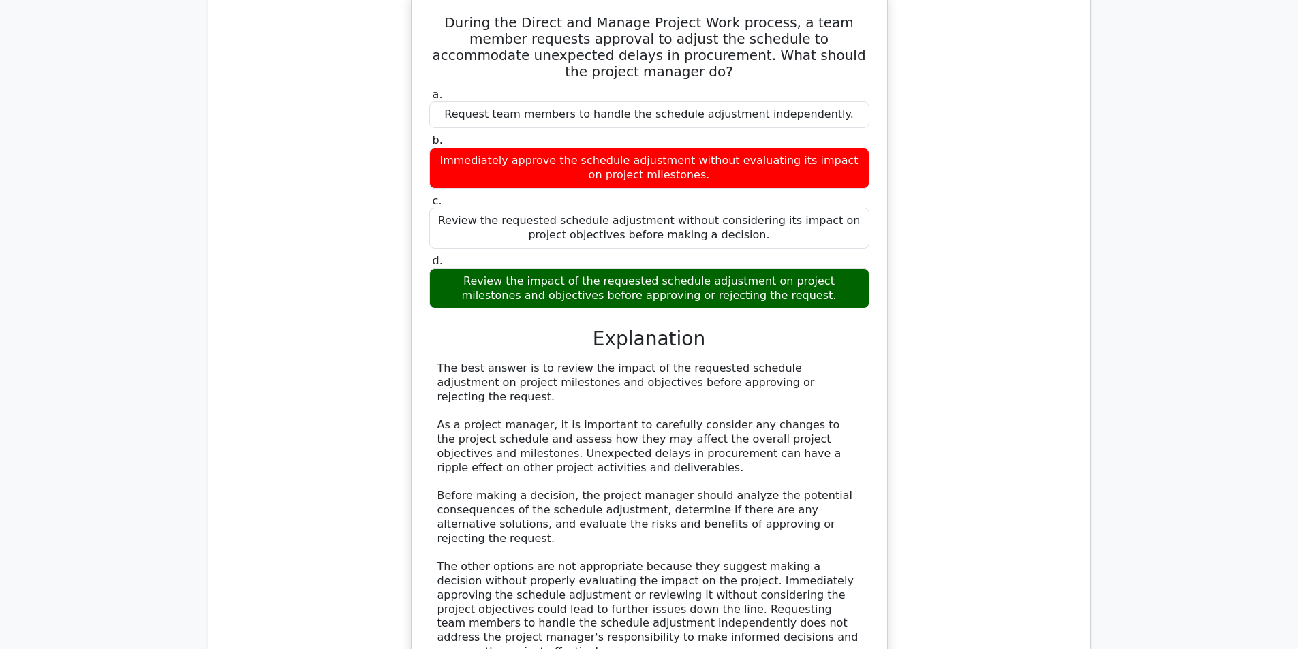
scroll to position [4292, 0]
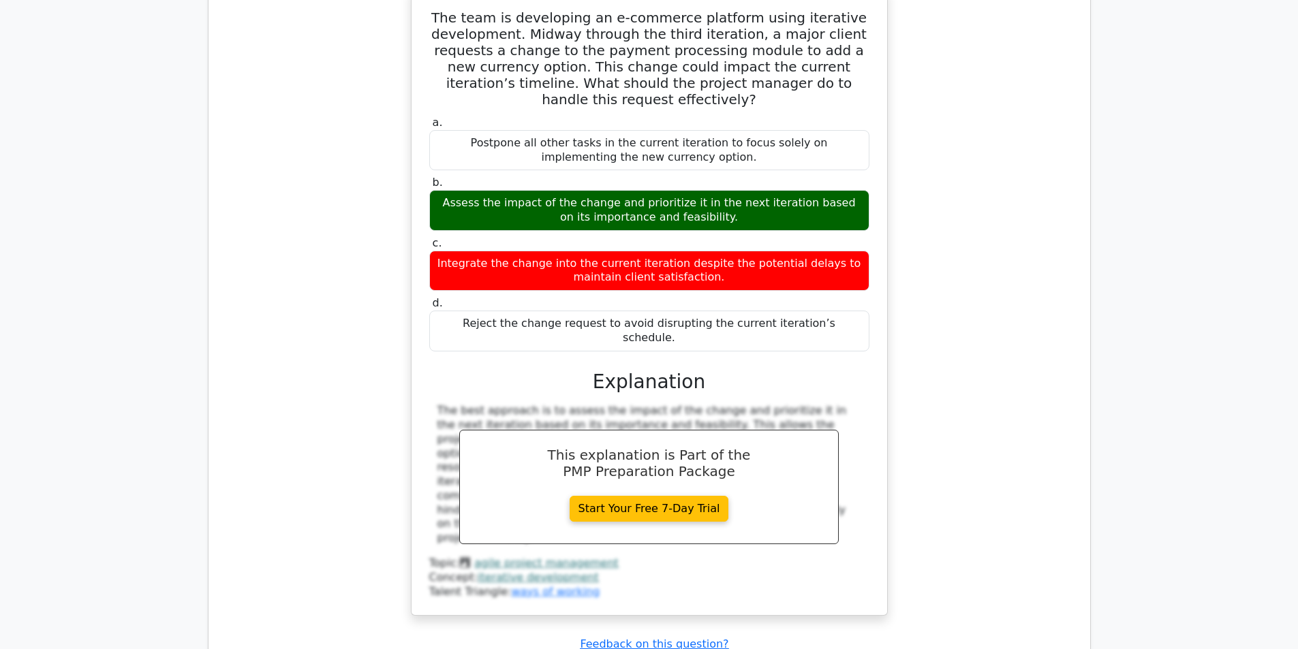
scroll to position [5246, 0]
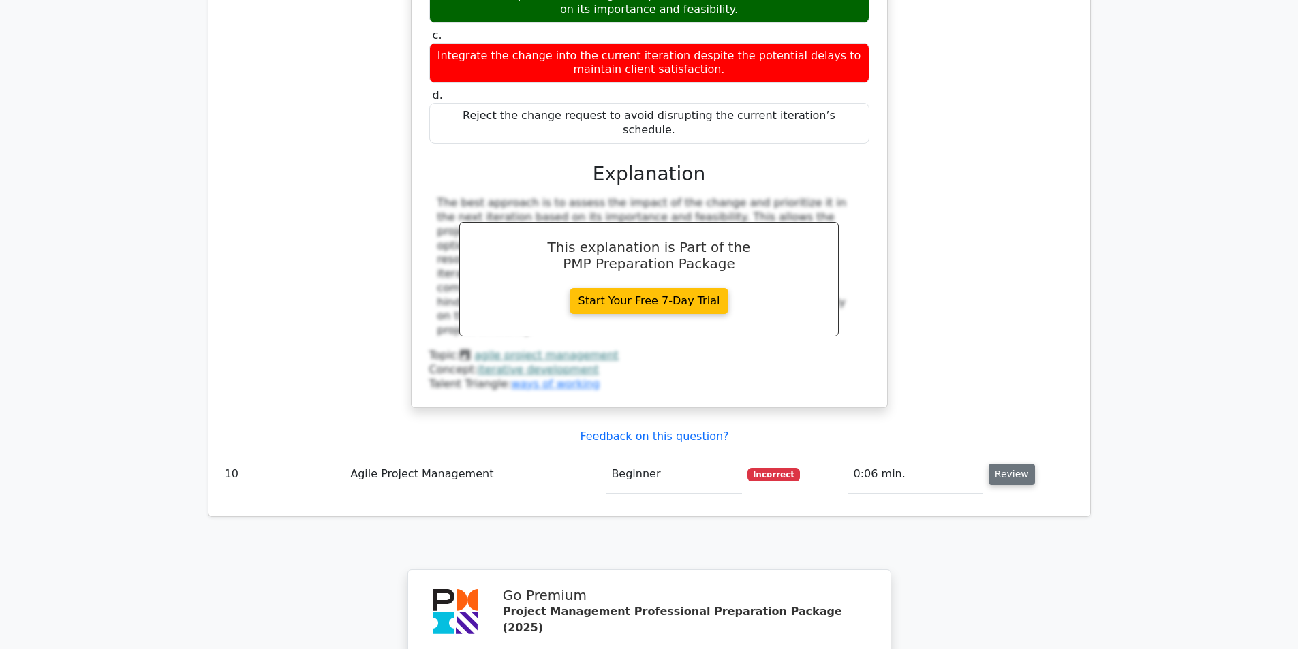
click at [1008, 464] on button "Review" at bounding box center [1012, 474] width 46 height 21
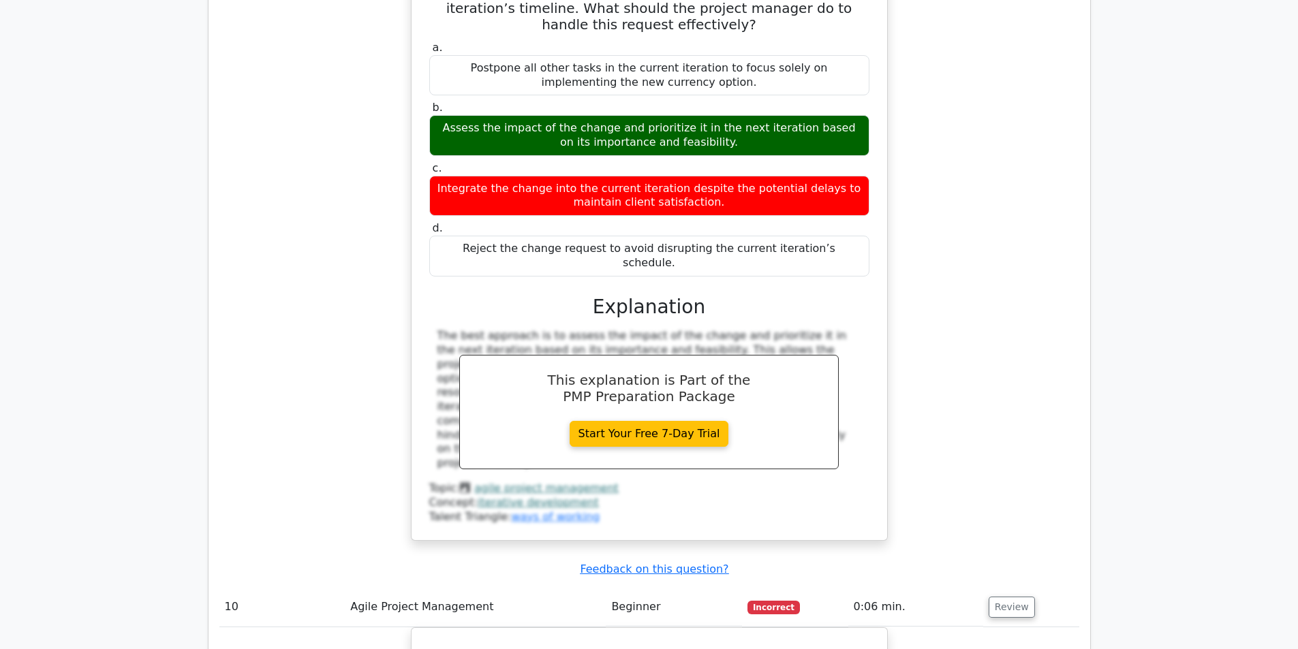
scroll to position [4841, 0]
